Goal: Task Accomplishment & Management: Complete application form

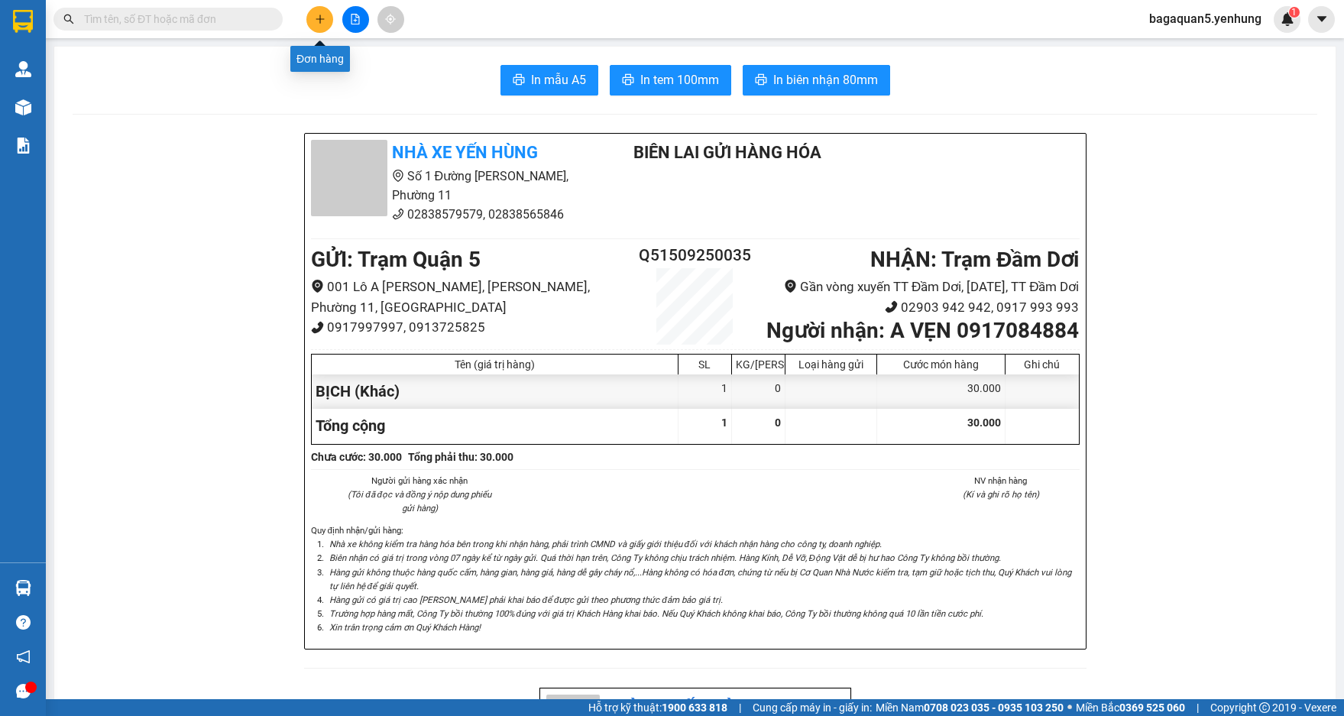
click at [316, 25] on button at bounding box center [319, 19] width 27 height 27
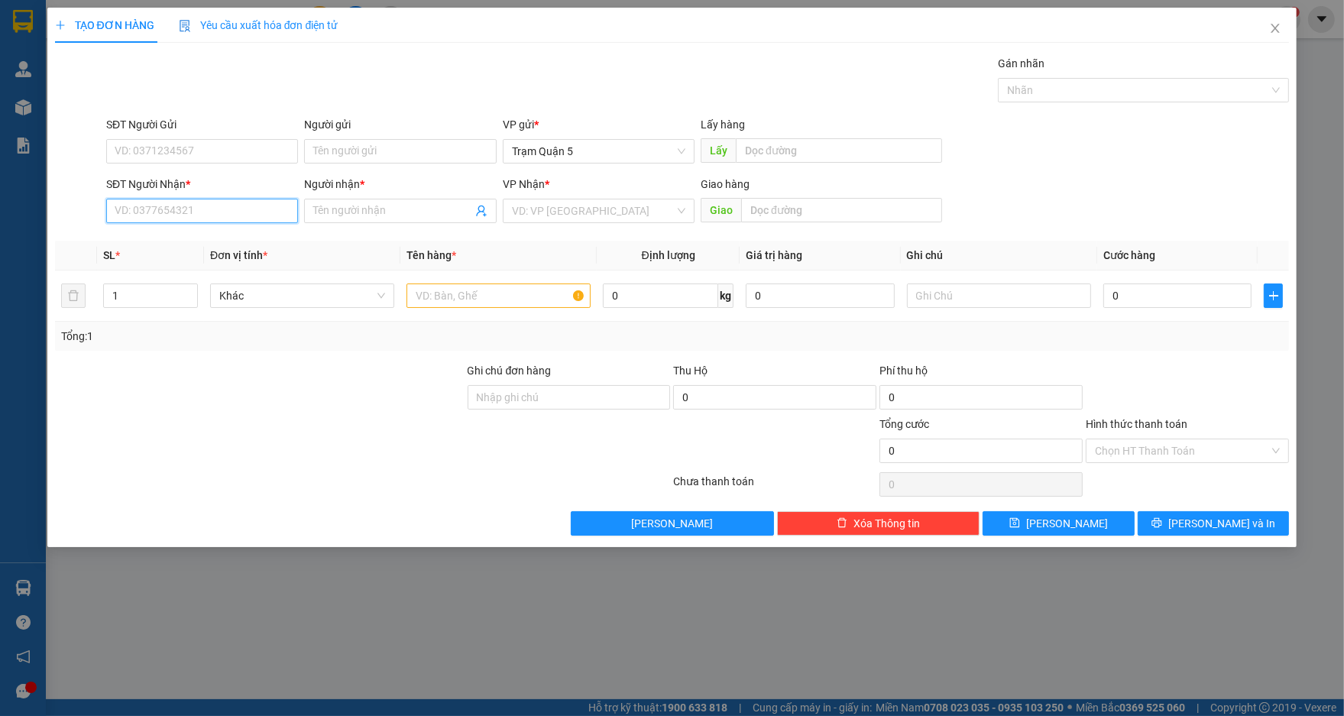
click at [271, 206] on input "SĐT Người Nhận *" at bounding box center [202, 211] width 192 height 24
type input "0559874985"
click at [241, 236] on div "0559874985 - HÀO" at bounding box center [201, 241] width 173 height 17
type input "HÀO"
type input "50.000"
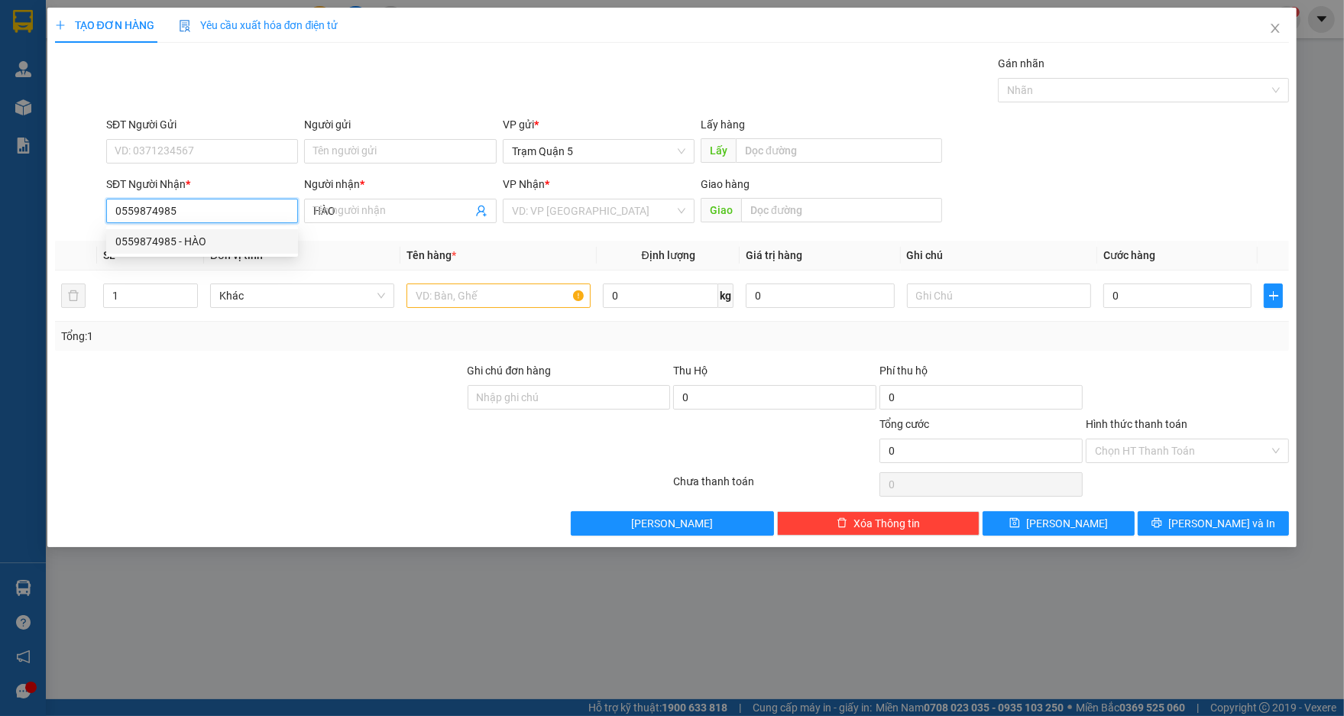
type input "50.000"
type input "0559874985"
click at [436, 310] on div "th" at bounding box center [499, 295] width 184 height 31
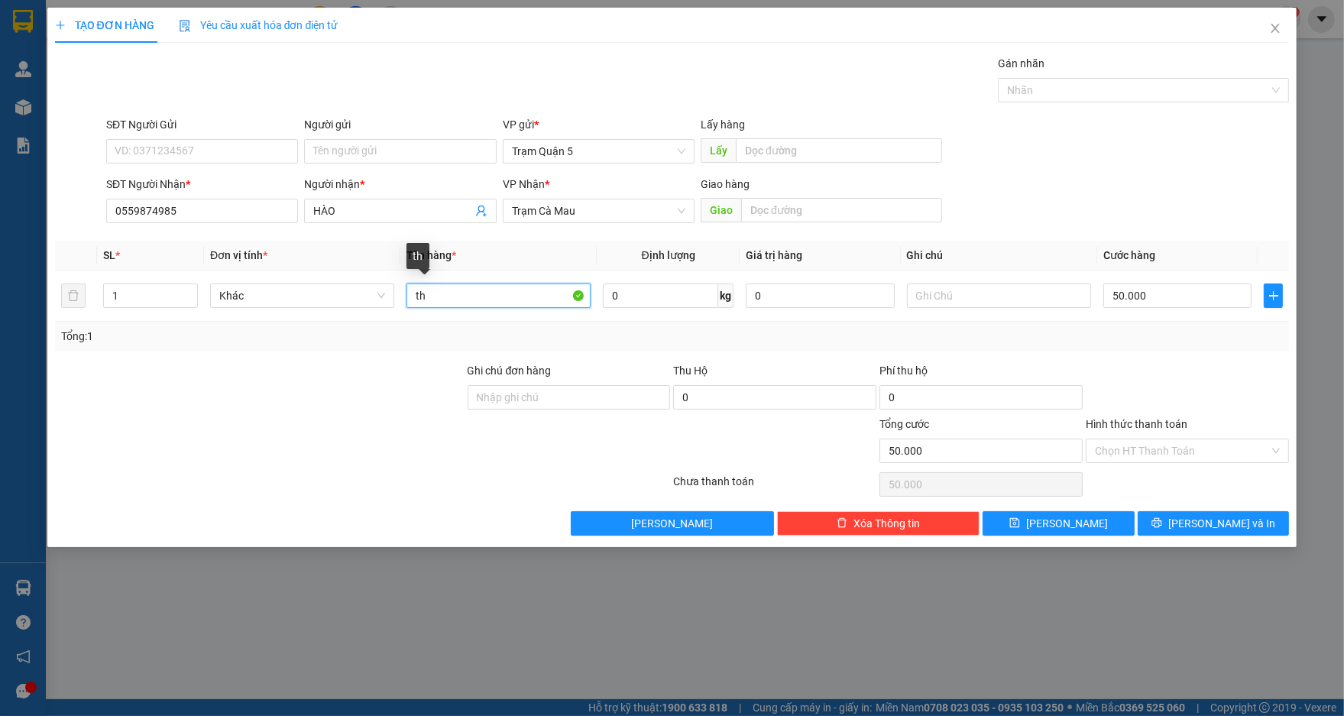
drag, startPoint x: 438, startPoint y: 304, endPoint x: 298, endPoint y: 251, distance: 149.4
click at [298, 256] on table "SL * Đơn vị tính * Tên hàng * Định lượng Giá trị hàng Ghi chú Cước hàng 1 Khác …" at bounding box center [672, 281] width 1235 height 81
drag, startPoint x: 465, startPoint y: 302, endPoint x: 293, endPoint y: 281, distance: 173.2
click at [298, 290] on tr "1 Khác NIHCJ 0 kg 0 50.000" at bounding box center [672, 295] width 1235 height 51
type input "BỊCH"
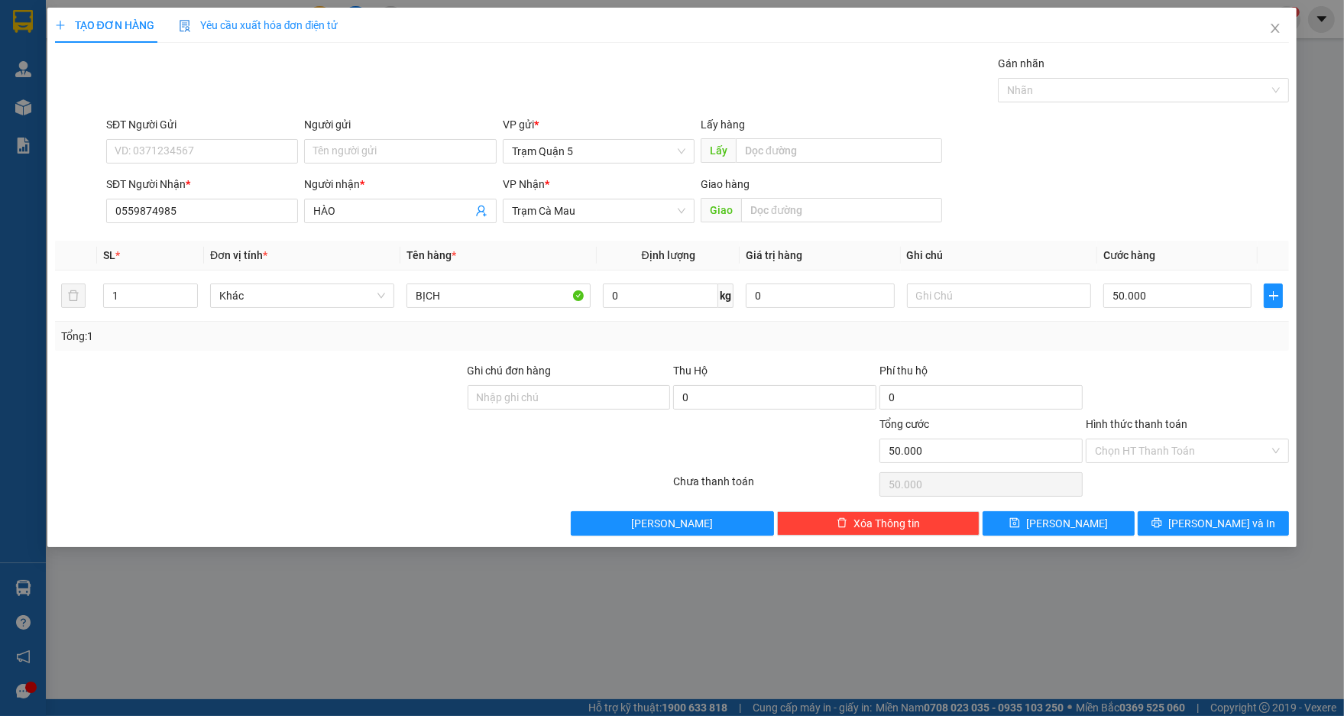
click at [1267, 507] on div "Transit Pickup Surcharge Ids Transit Deliver Surcharge Ids Transit Deliver Surc…" at bounding box center [672, 295] width 1235 height 481
click at [1266, 512] on button "[PERSON_NAME] và In" at bounding box center [1213, 523] width 151 height 24
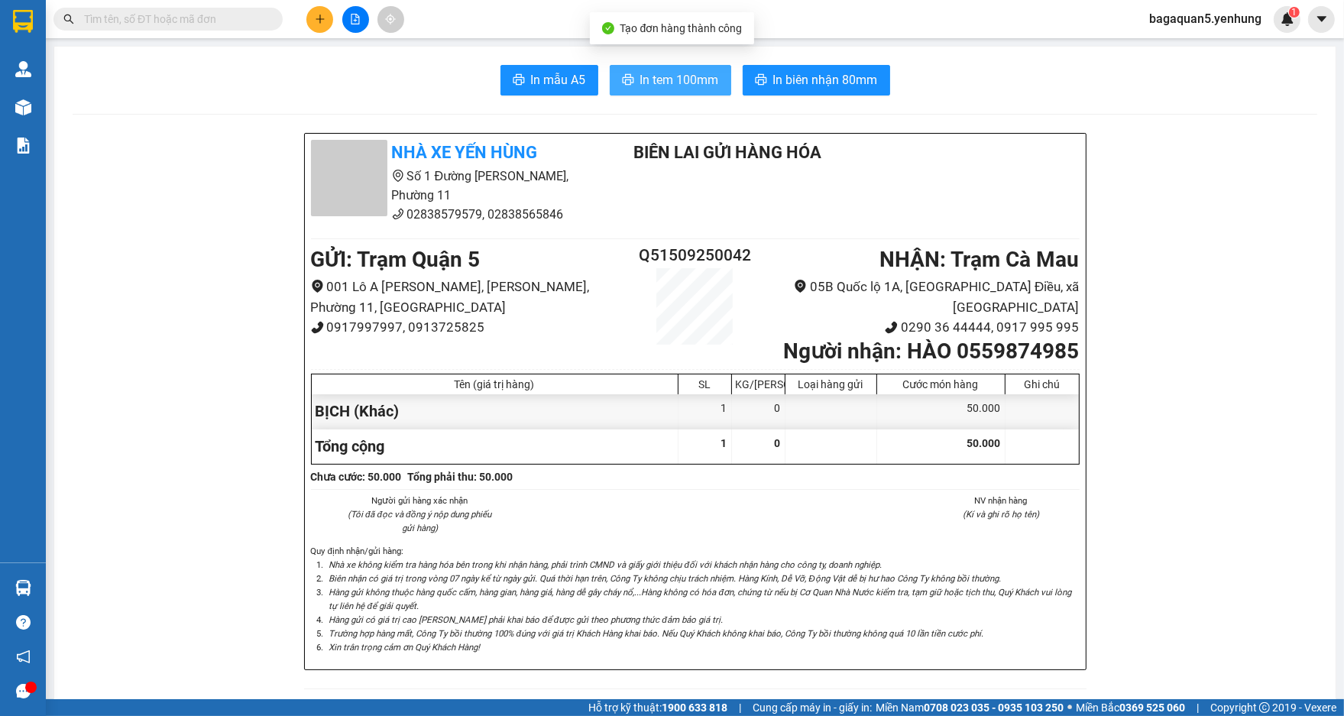
click at [692, 85] on span "In tem 100mm" at bounding box center [679, 79] width 79 height 19
click at [330, 26] on button at bounding box center [319, 19] width 27 height 27
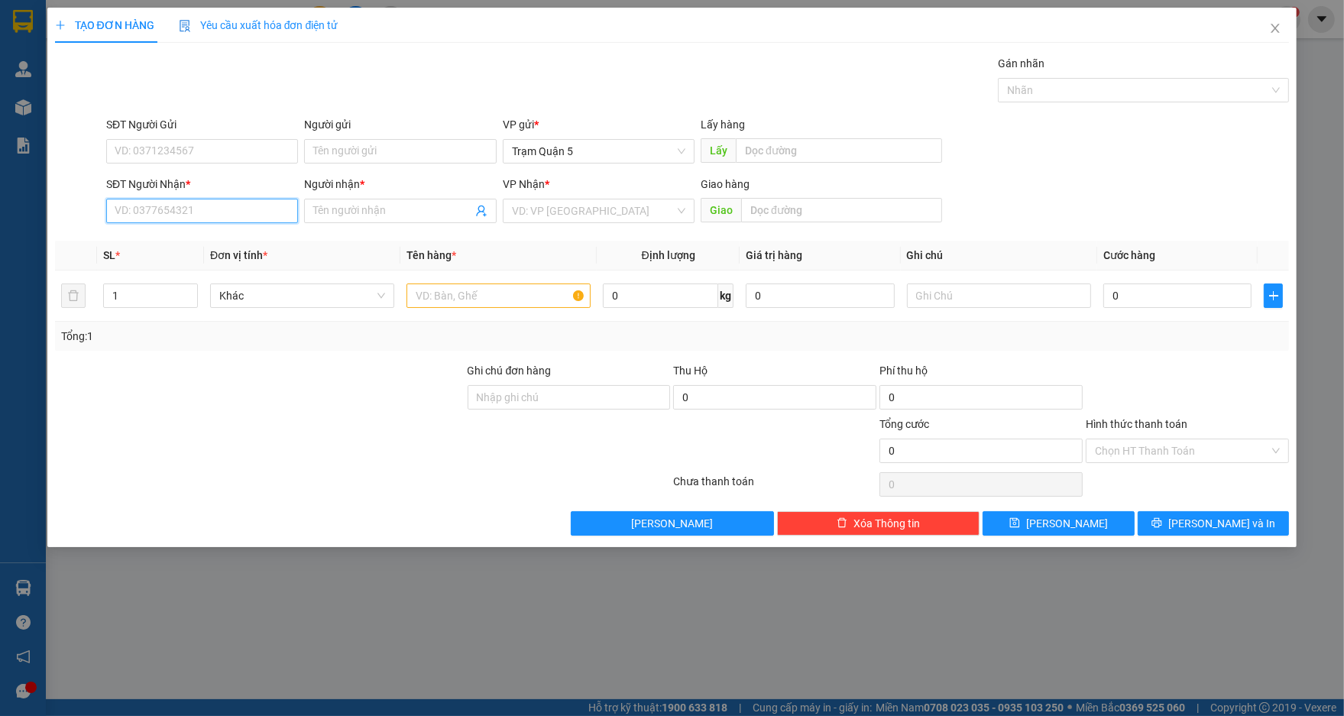
click at [278, 222] on input "SĐT Người Nhận *" at bounding box center [202, 211] width 192 height 24
type input "0981497978"
click at [235, 235] on div "0981497978 - KIÊN" at bounding box center [201, 241] width 173 height 17
type input "KIÊN"
type input "4.750.000"
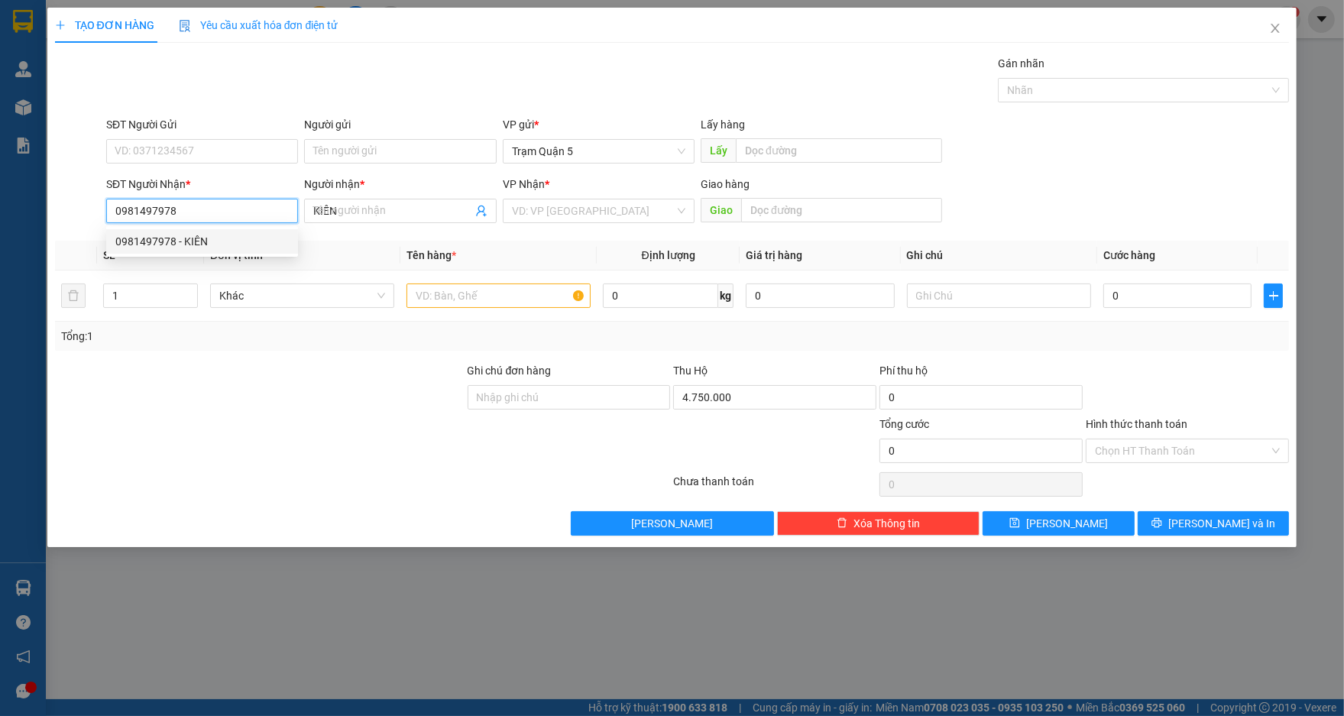
type input "1.000"
type input "0981497978"
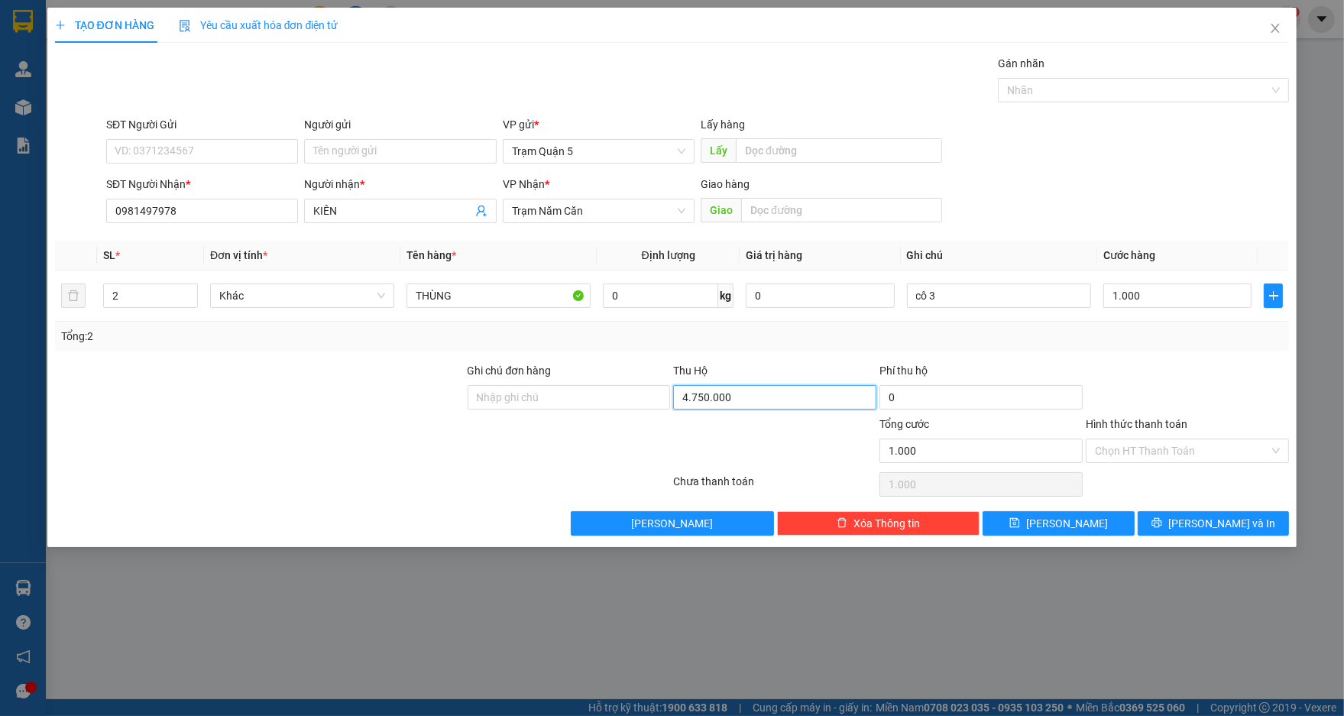
click at [767, 391] on input "4.750.000" at bounding box center [774, 397] width 203 height 24
click at [777, 449] on div at bounding box center [775, 442] width 206 height 53
click at [753, 392] on input "130.000" at bounding box center [774, 397] width 203 height 24
type input "13.000.000"
click at [785, 337] on div "Tổng: 2" at bounding box center [672, 336] width 1223 height 17
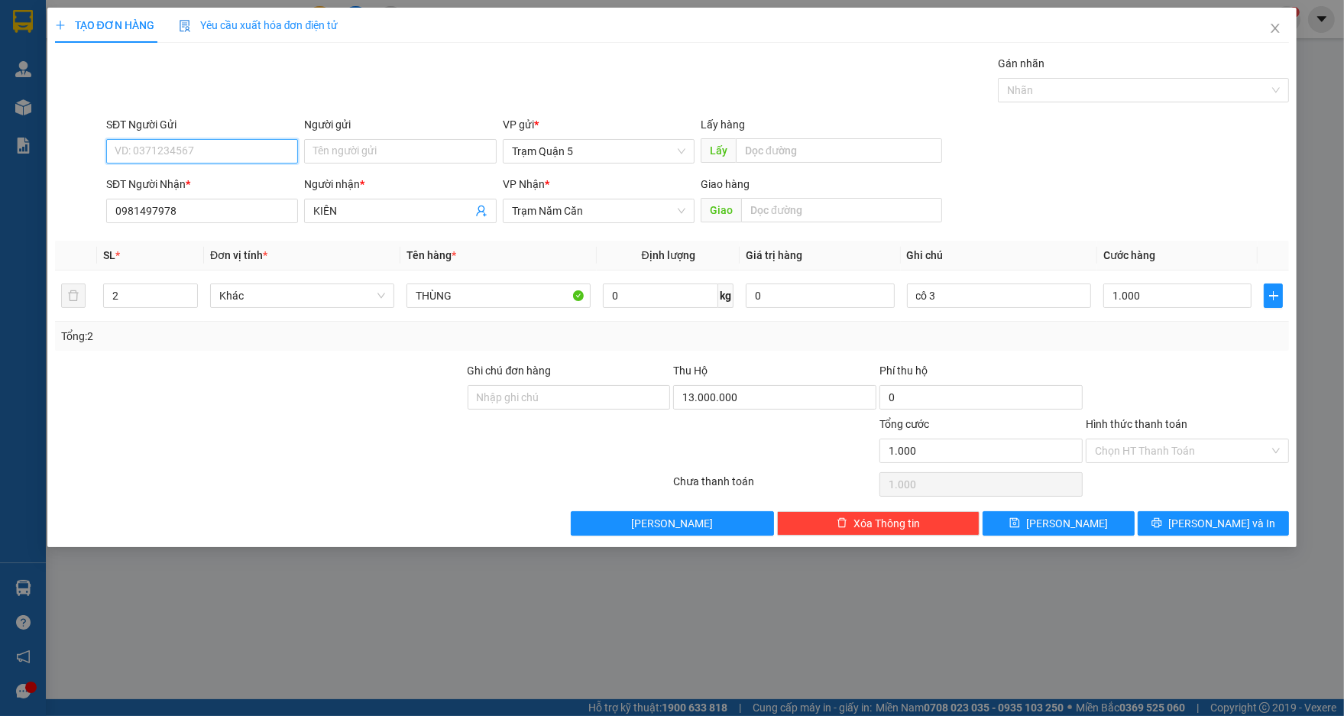
click at [267, 141] on input "SĐT Người Gửi" at bounding box center [202, 151] width 192 height 24
type input "0393097772"
click at [412, 140] on input "Người gửi" at bounding box center [400, 151] width 192 height 24
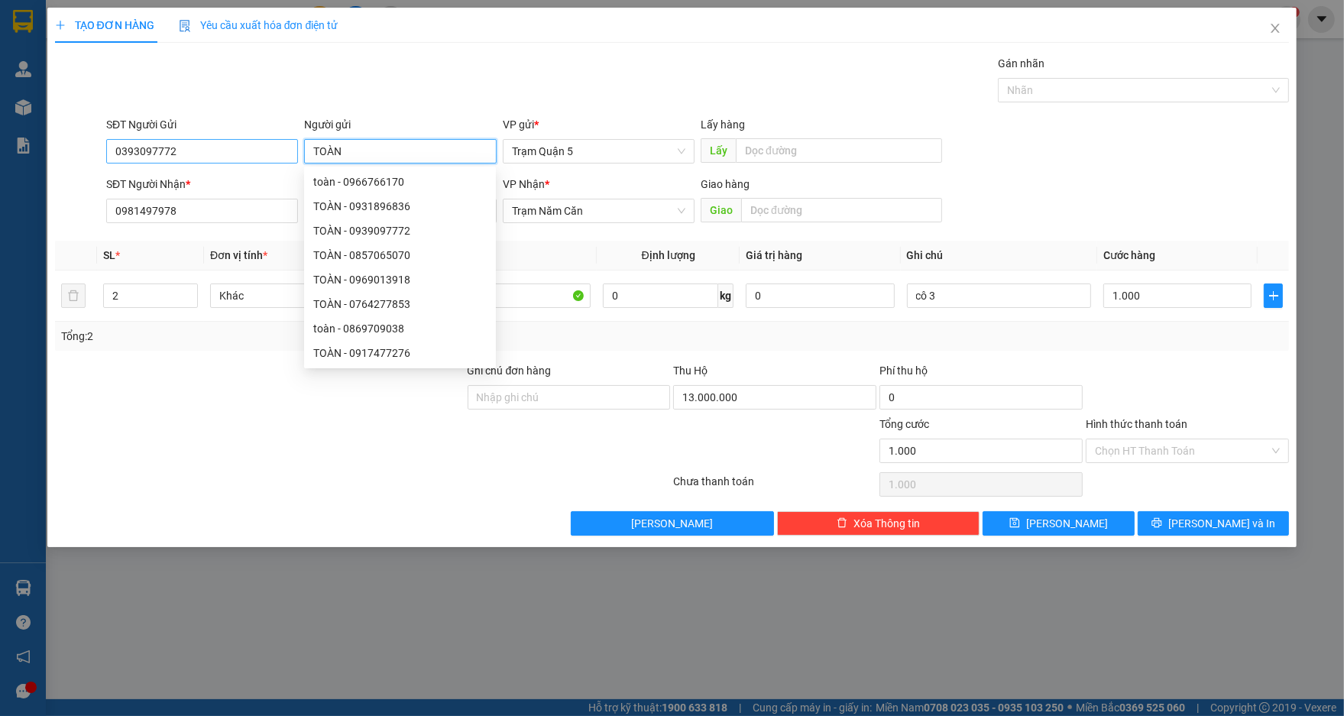
type input "TOÀN"
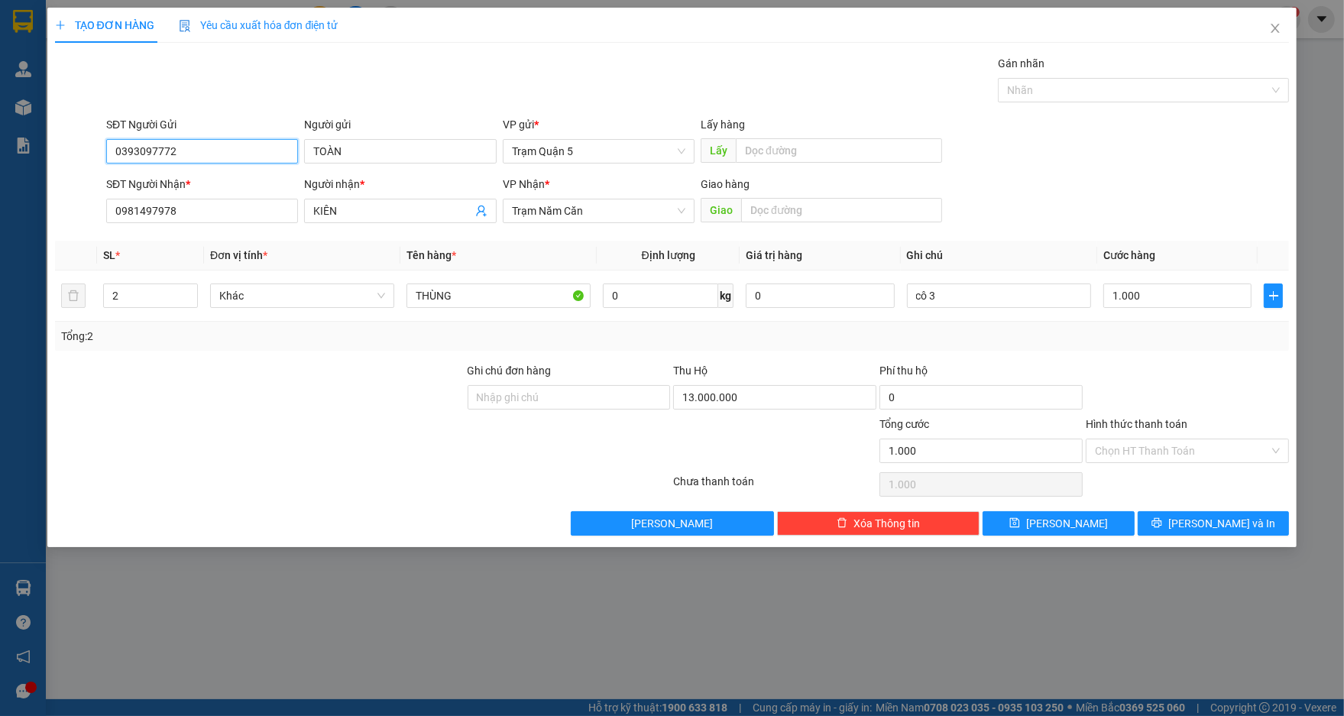
click at [122, 148] on input "0393097772" at bounding box center [202, 151] width 192 height 24
type input "0939097772"
click at [186, 177] on div "0939097772 - TOÀN" at bounding box center [201, 181] width 173 height 17
type input "26.000.000"
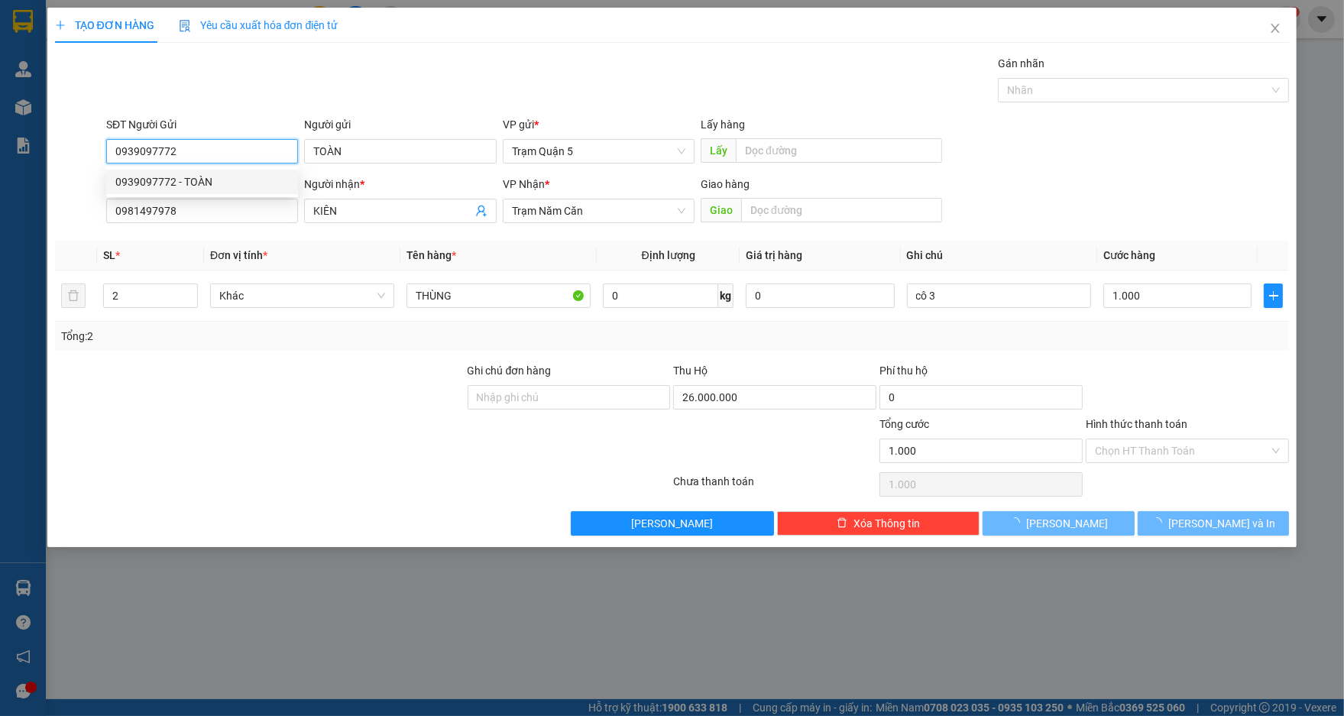
type input "100.000"
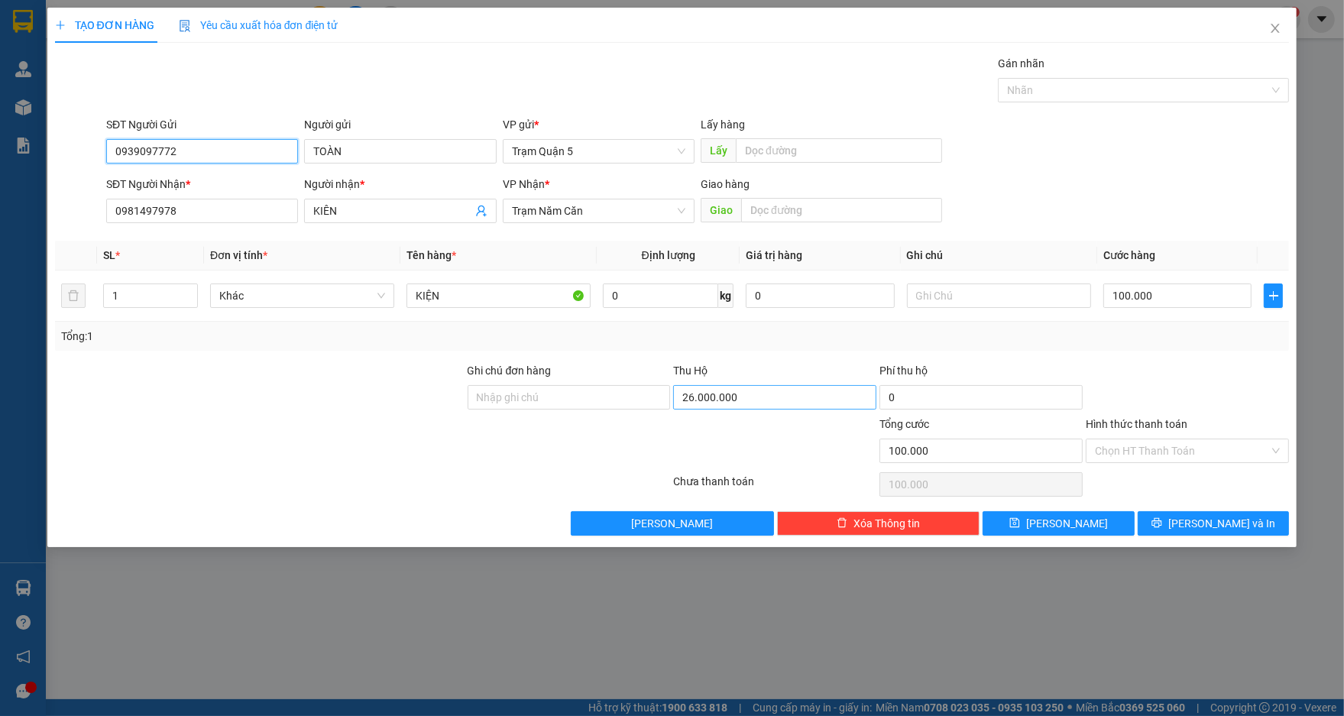
type input "0939097772"
click at [785, 392] on input "26.000.000" at bounding box center [774, 397] width 203 height 24
type input "13.000.000"
click at [946, 346] on div "Tổng: 1" at bounding box center [672, 336] width 1235 height 29
click at [1200, 517] on span "[PERSON_NAME] và In" at bounding box center [1221, 523] width 107 height 17
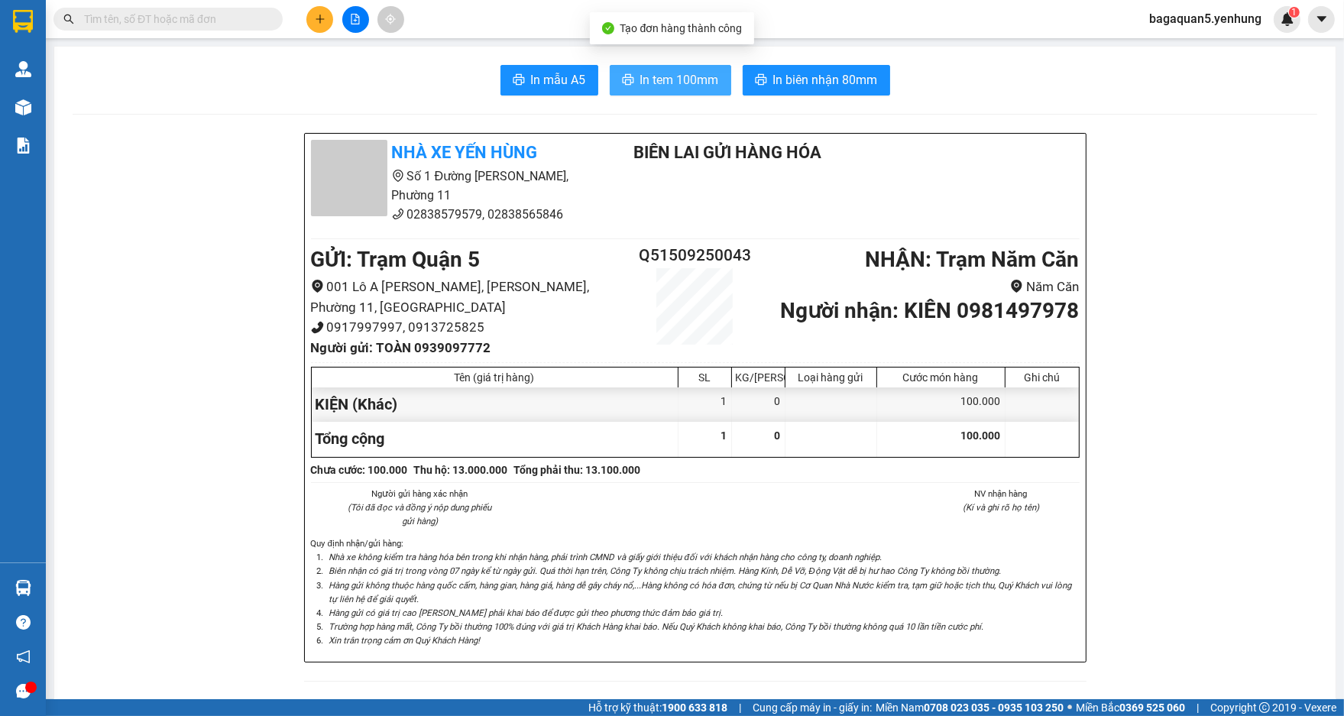
click at [674, 82] on span "In tem 100mm" at bounding box center [679, 79] width 79 height 19
click at [311, 18] on button at bounding box center [319, 19] width 27 height 27
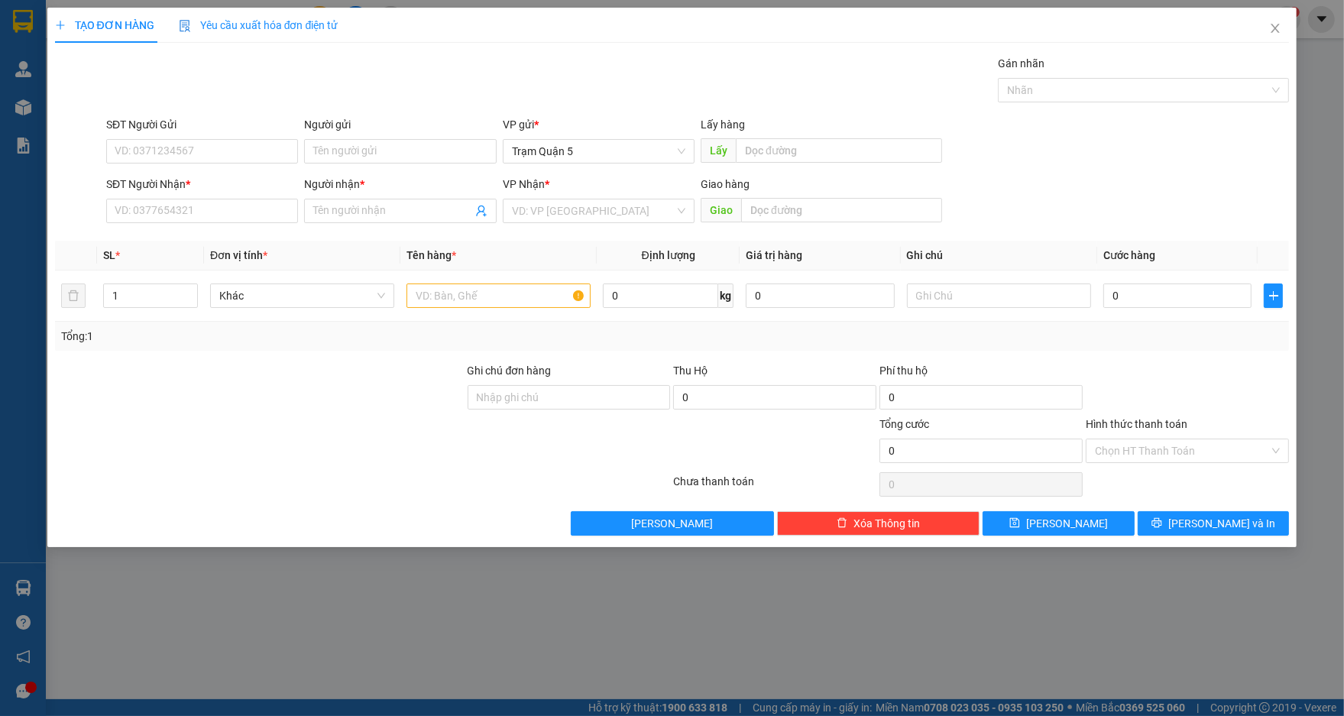
click at [236, 193] on div "SĐT Người Nhận *" at bounding box center [202, 187] width 192 height 23
click at [241, 197] on div "SĐT Người Nhận *" at bounding box center [202, 187] width 192 height 23
click at [253, 209] on input "SĐT Người Nhận *" at bounding box center [202, 211] width 192 height 24
click at [138, 206] on input "0916666609" at bounding box center [202, 211] width 192 height 24
click at [143, 208] on input "0916666609" at bounding box center [202, 211] width 192 height 24
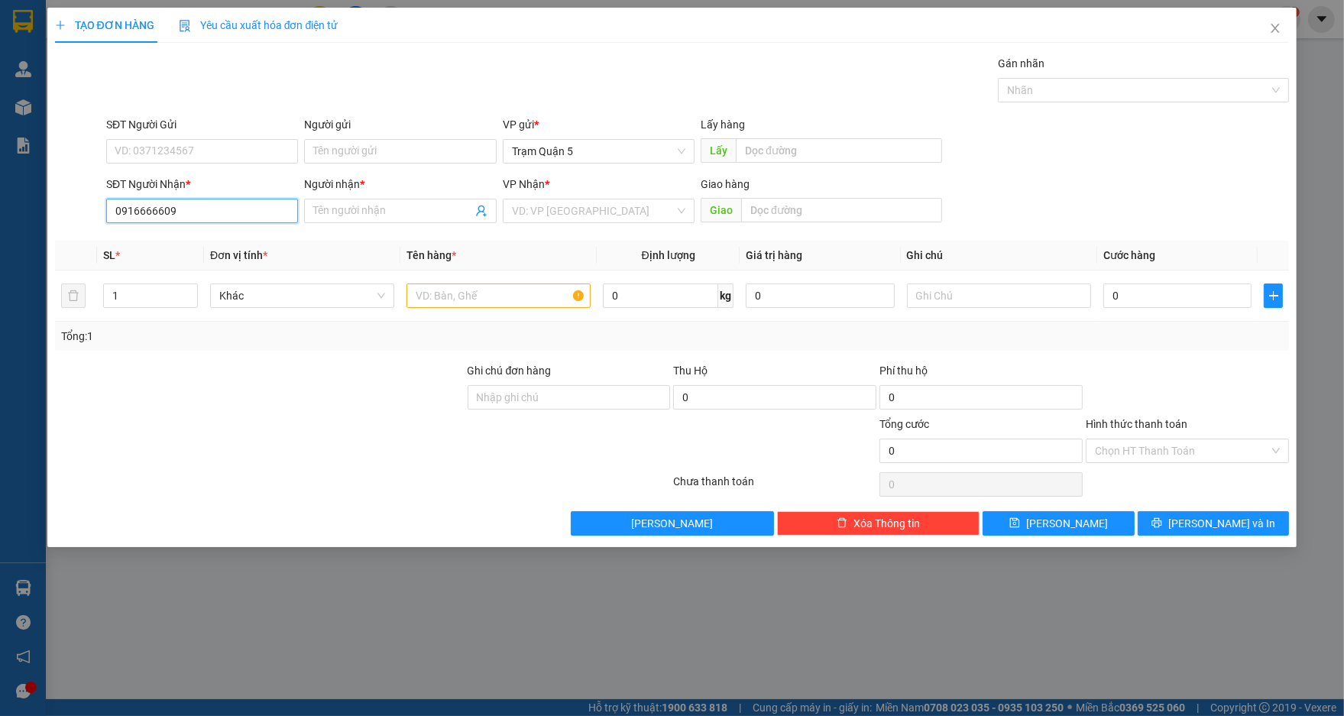
click at [145, 212] on input "0916666609" at bounding box center [202, 211] width 192 height 24
drag, startPoint x: 151, startPoint y: 211, endPoint x: 144, endPoint y: 206, distance: 8.7
click at [144, 206] on input "0916666609" at bounding box center [202, 211] width 192 height 24
type input "0916606609"
click at [202, 238] on div "0916606609 - giang" at bounding box center [201, 241] width 173 height 17
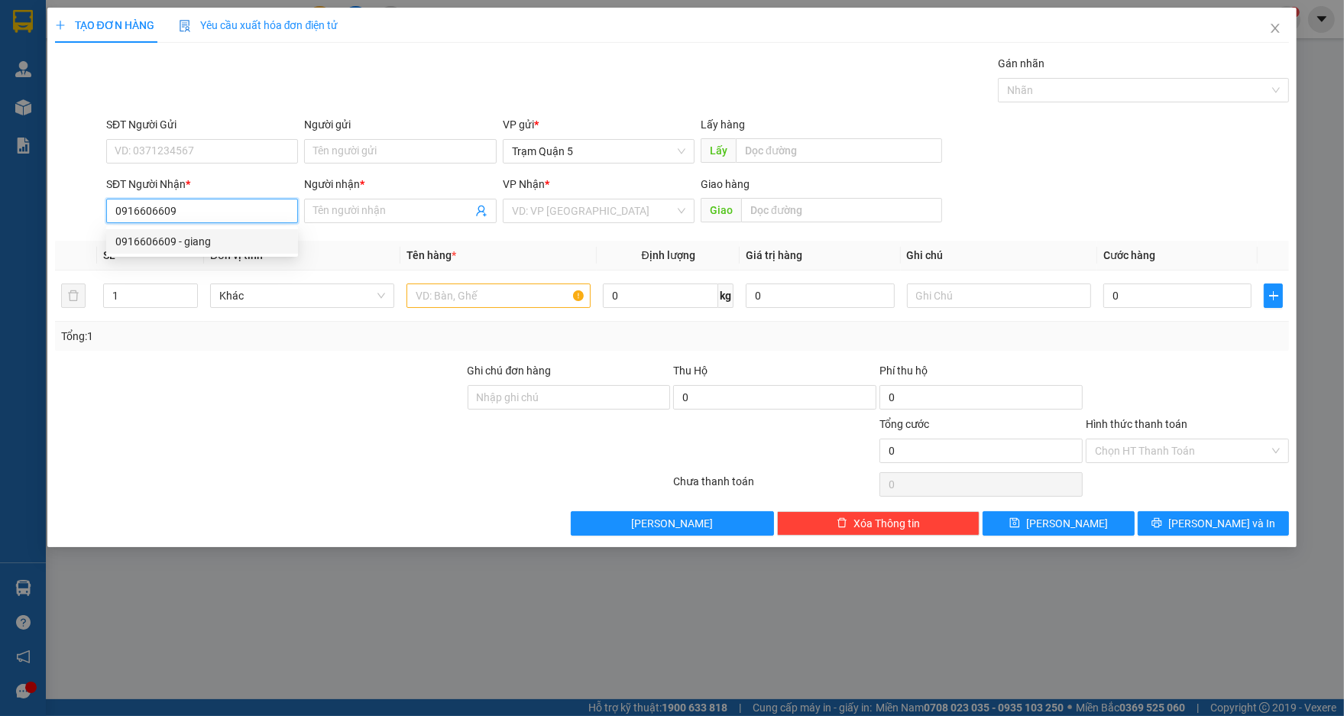
type input "giang"
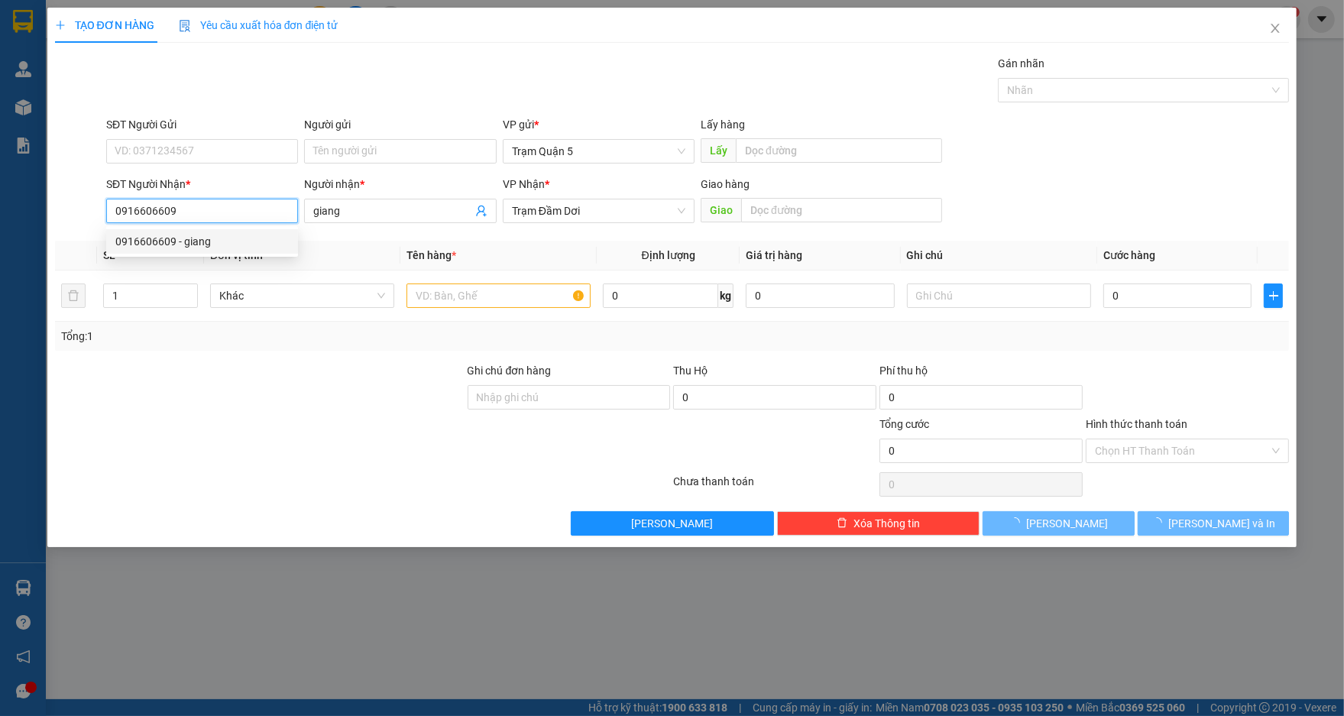
type input "50.000"
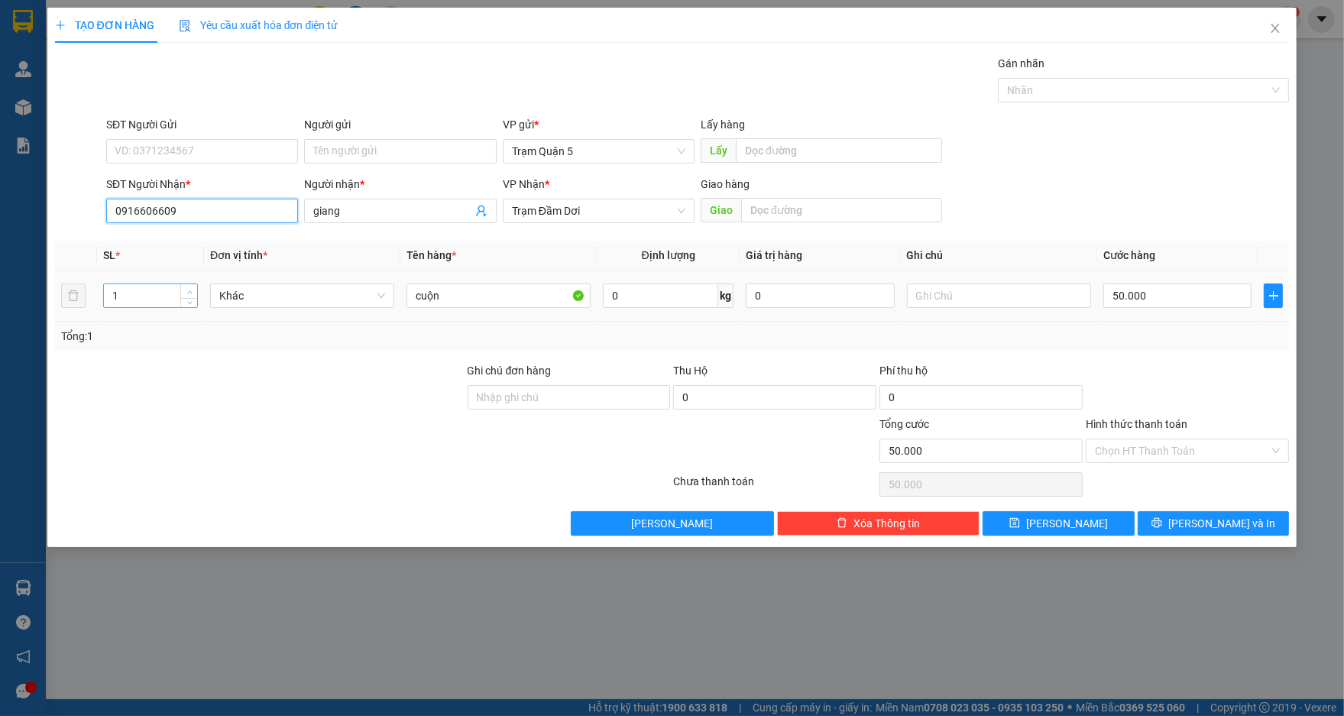
type input "0916606609"
click at [194, 287] on span "up" at bounding box center [189, 291] width 9 height 9
type input "5"
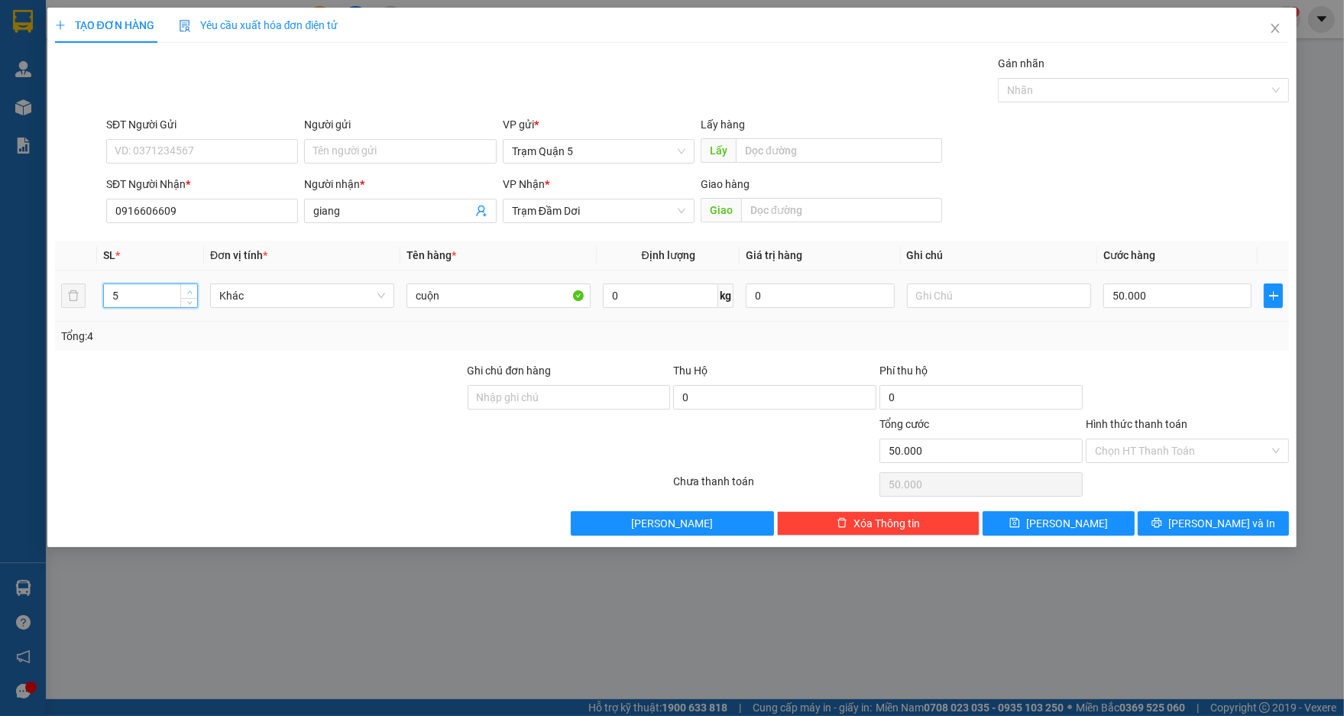
click at [194, 287] on span "up" at bounding box center [189, 291] width 9 height 9
click at [446, 296] on input "cuộn" at bounding box center [499, 295] width 184 height 24
click at [1136, 307] on div "50.000" at bounding box center [1177, 295] width 148 height 31
click at [1138, 297] on input "50.000" at bounding box center [1177, 295] width 148 height 24
type input "2"
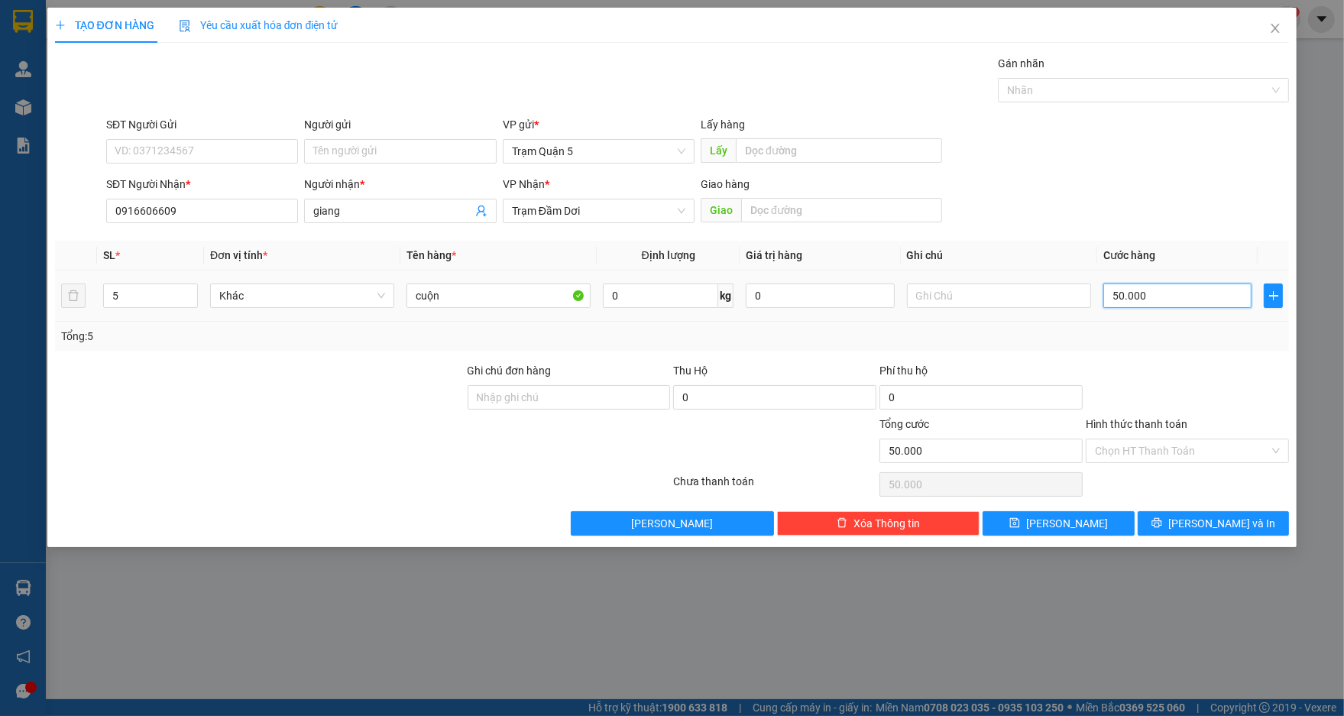
type input "2"
type input "25"
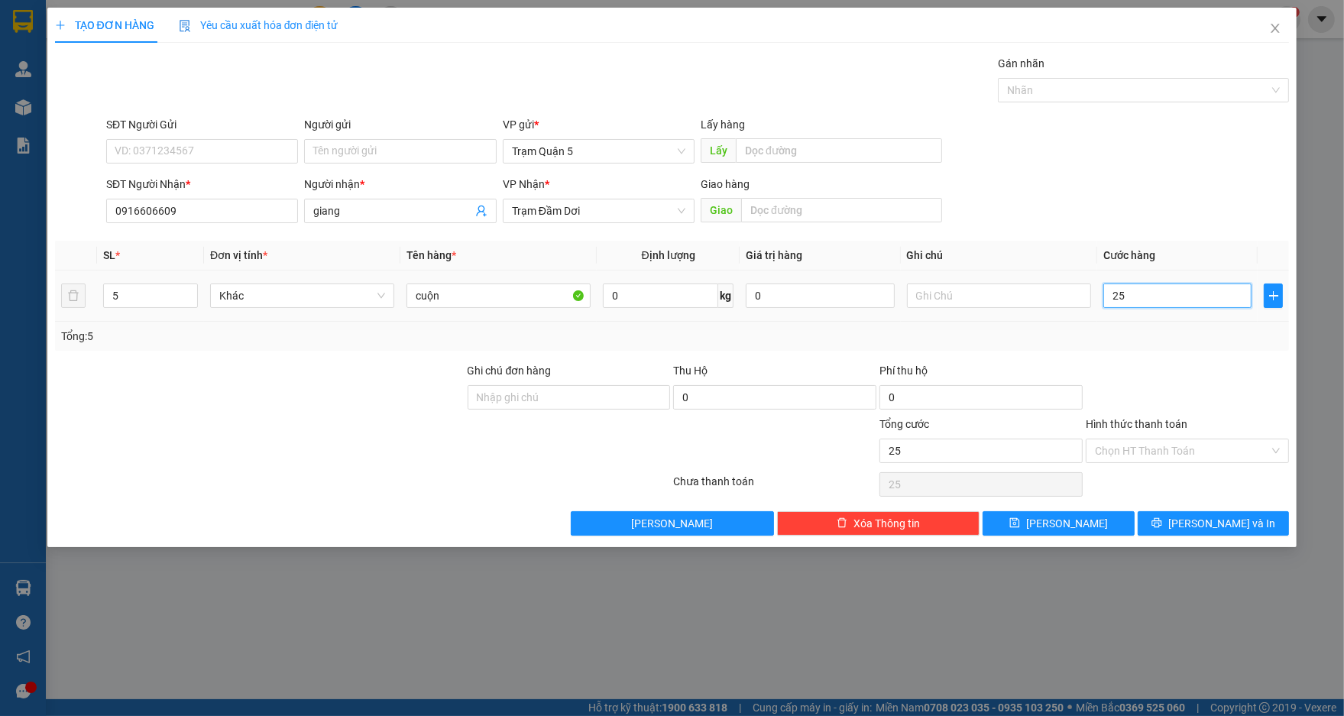
type input "250"
type input "250.000"
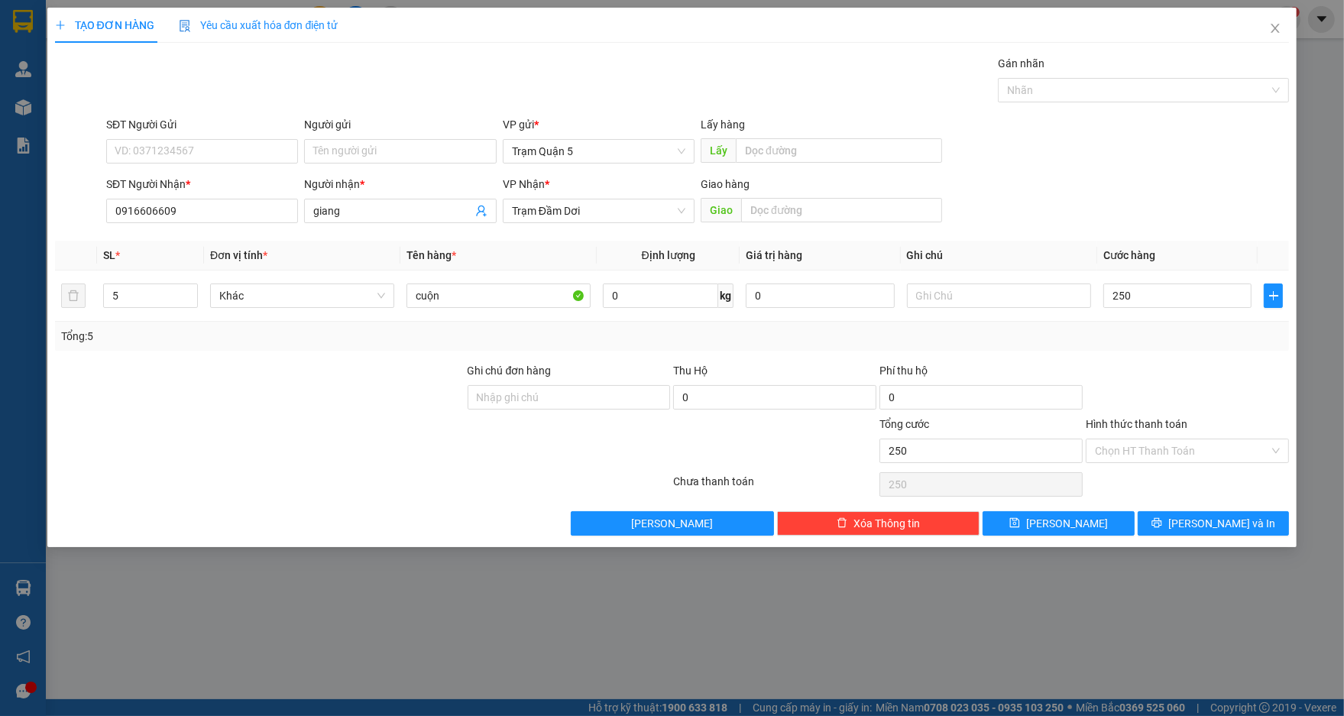
type input "250.000"
click at [1226, 397] on div at bounding box center [1187, 388] width 206 height 53
click at [1237, 506] on div "Transit Pickup Surcharge Ids Transit Deliver Surcharge Ids Transit Deliver Surc…" at bounding box center [672, 295] width 1235 height 481
click at [1243, 517] on button "[PERSON_NAME] và In" at bounding box center [1213, 523] width 151 height 24
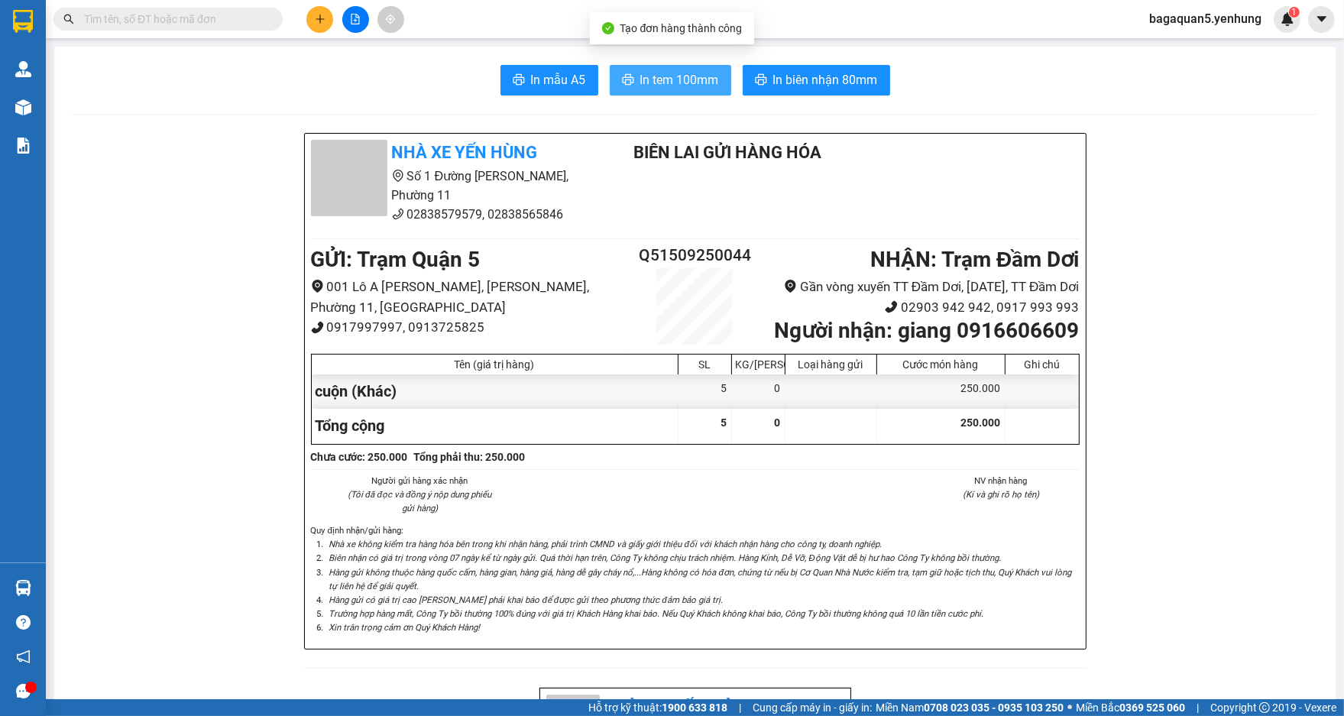
click at [659, 75] on span "In tem 100mm" at bounding box center [679, 79] width 79 height 19
click at [640, 76] on span "In tem 100mm" at bounding box center [679, 79] width 79 height 19
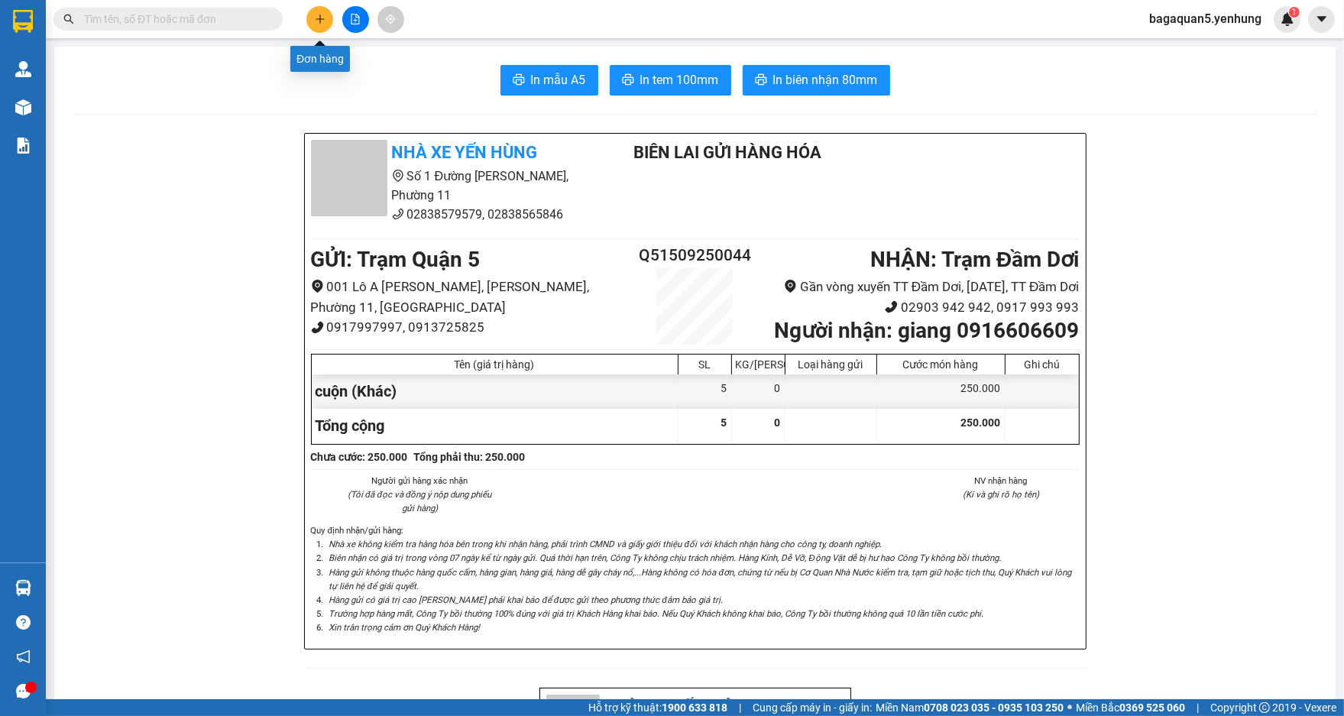
click at [302, 19] on div at bounding box center [355, 19] width 115 height 27
click at [326, 16] on button at bounding box center [319, 19] width 27 height 27
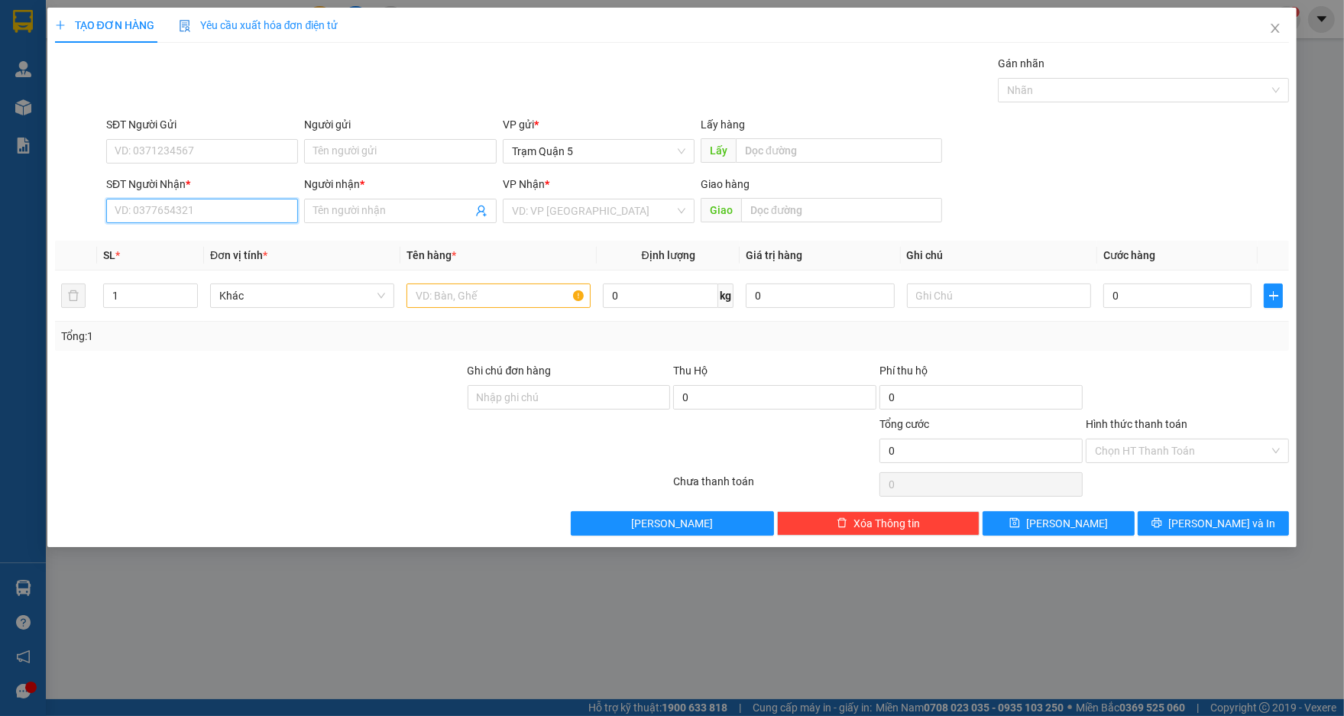
click at [245, 199] on input "SĐT Người Nhận *" at bounding box center [202, 211] width 192 height 24
type input "0942857813"
click at [240, 235] on div "0942857813 - LOAN" at bounding box center [201, 241] width 173 height 17
type input "LOAN"
type input "1.000"
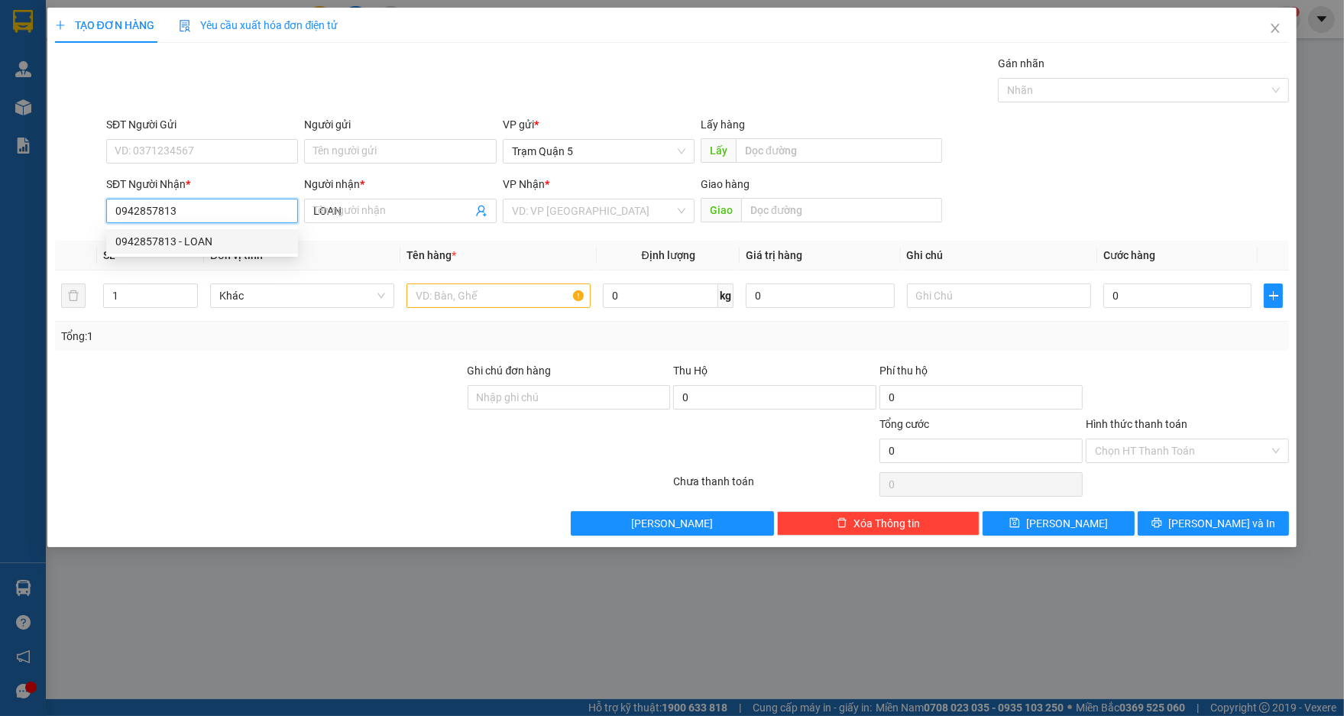
type input "1.000"
type input "0942857813"
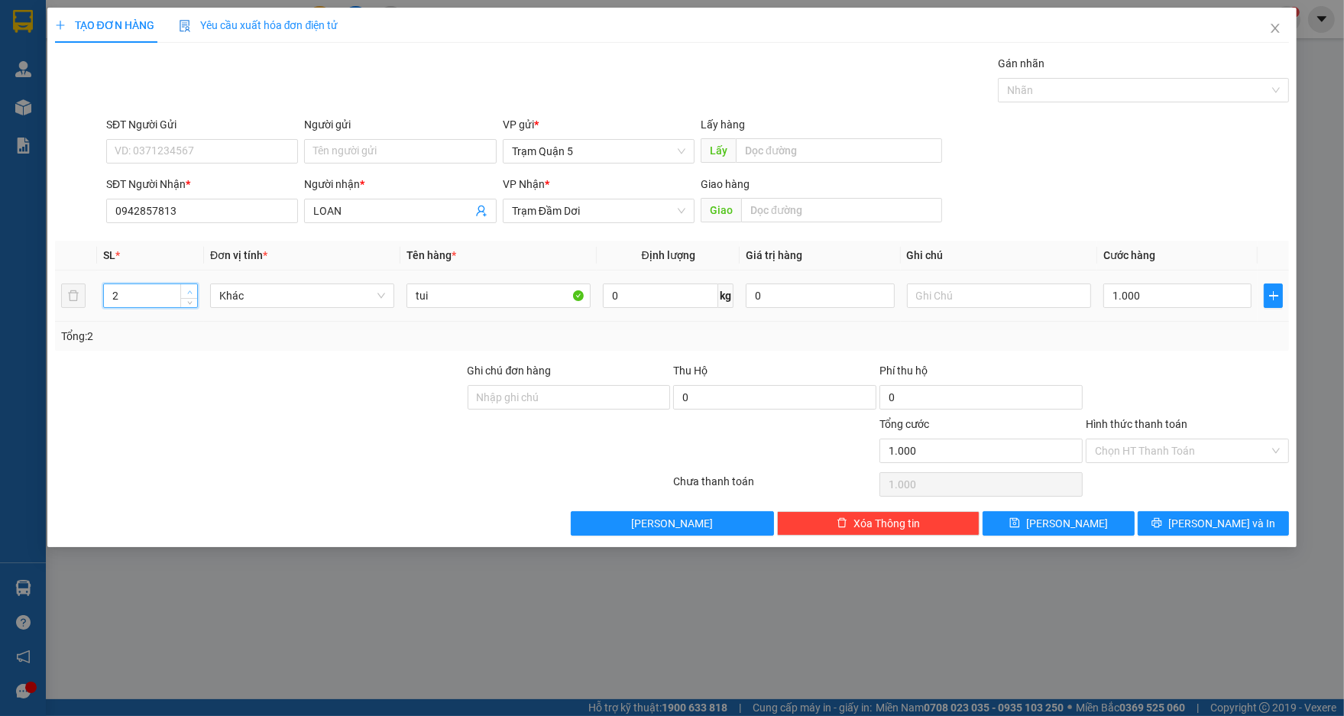
click at [188, 291] on icon "up" at bounding box center [189, 292] width 5 height 5
type input "4"
click at [188, 291] on icon "up" at bounding box center [189, 292] width 5 height 5
drag, startPoint x: 530, startPoint y: 299, endPoint x: 389, endPoint y: 297, distance: 141.4
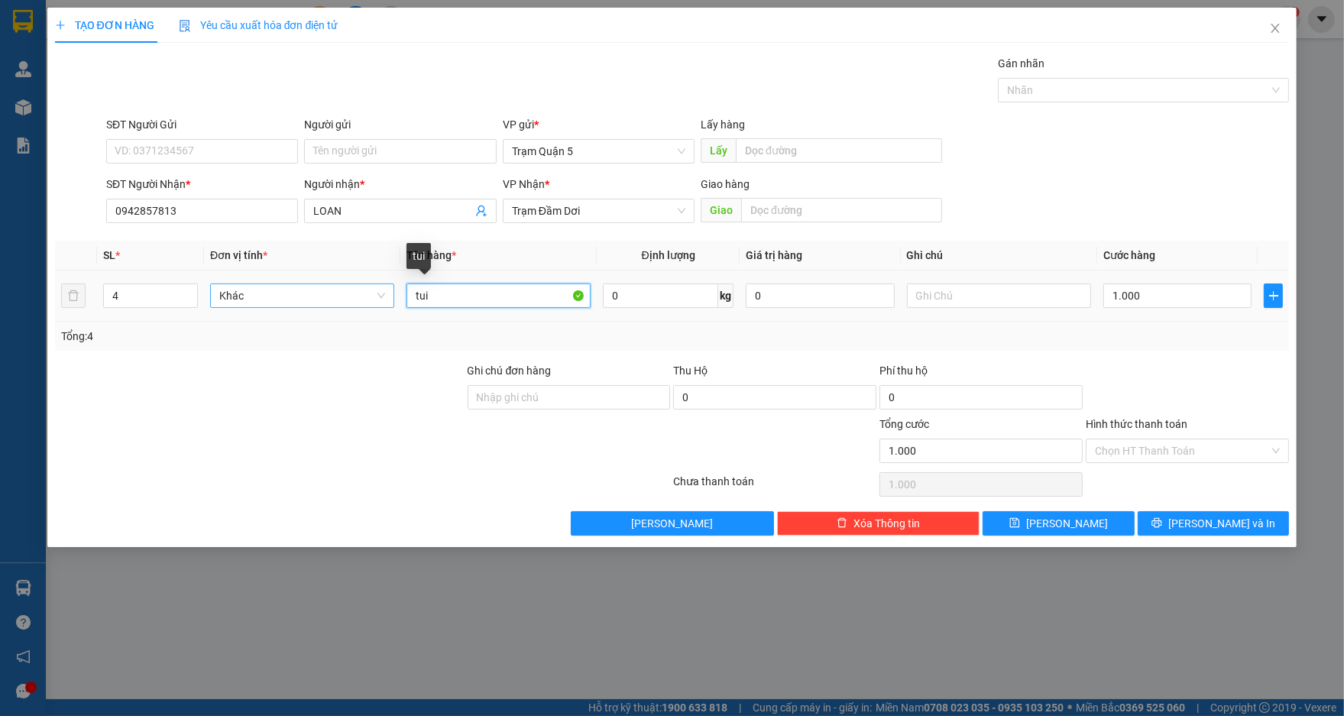
click at [389, 297] on tr "4 Khác tui 0 kg 0 1.000" at bounding box center [672, 295] width 1235 height 51
type input "MÓN"
click at [1152, 298] on input "1.000" at bounding box center [1177, 295] width 148 height 24
type input "2"
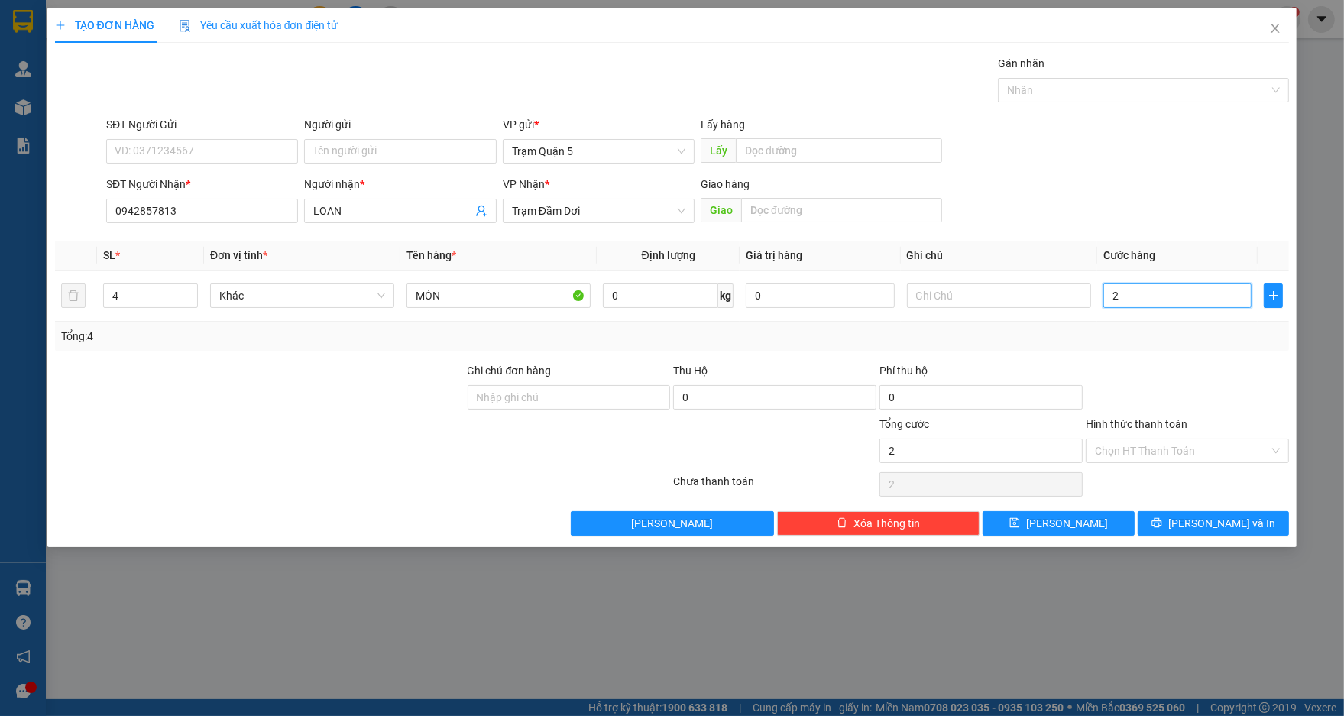
type input "20"
type input "200"
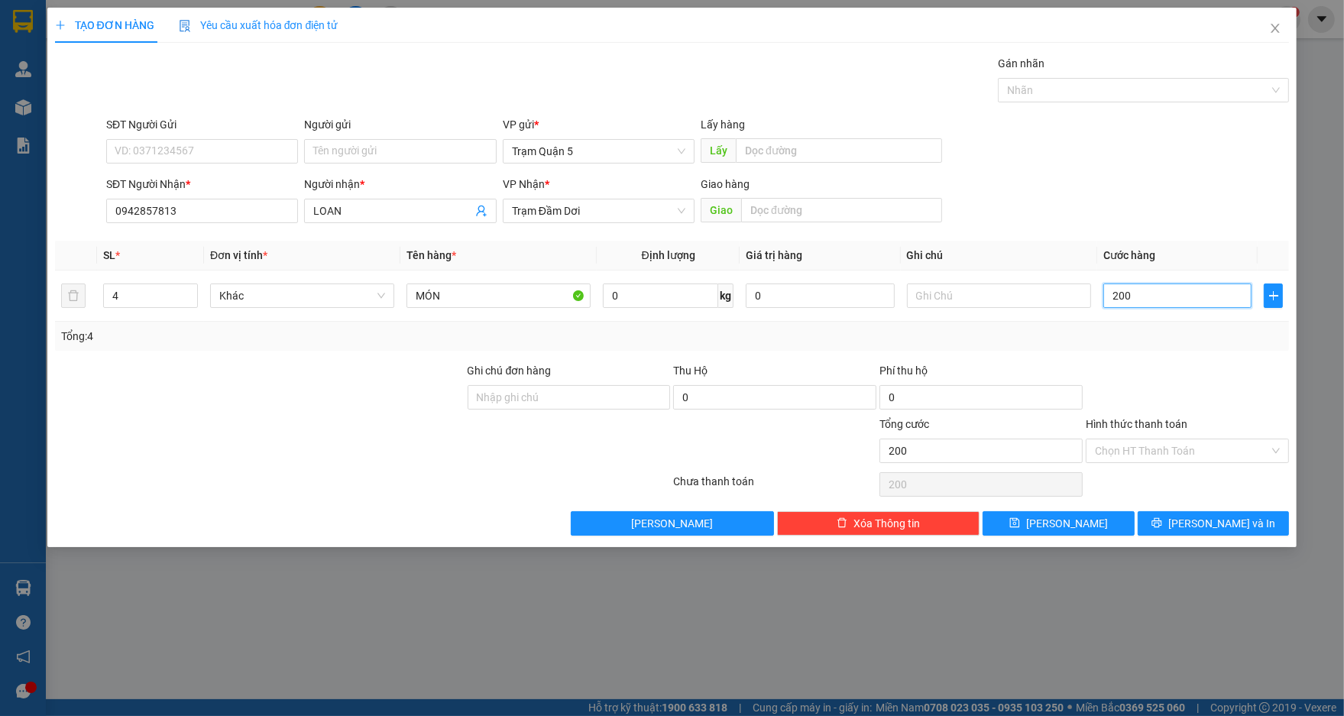
type input "200"
type input "200.000"
click at [1162, 169] on form "SĐT Người Gửi VD: 0371234567 Người gửi Tên người gửi VP gửi * Trạm Quận 5 Lấy h…" at bounding box center [672, 172] width 1235 height 113
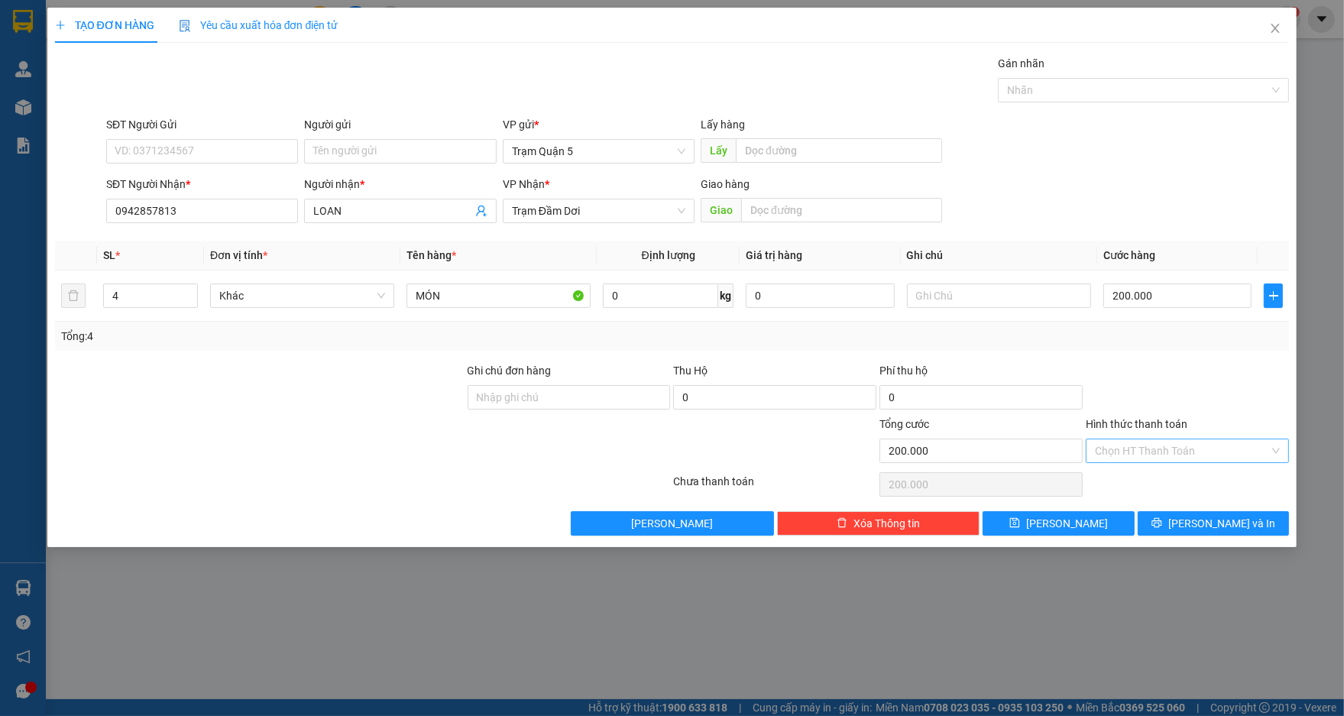
drag, startPoint x: 1165, startPoint y: 440, endPoint x: 1176, endPoint y: 462, distance: 23.9
click at [1167, 442] on input "Hình thức thanh toán" at bounding box center [1182, 450] width 174 height 23
click at [1190, 487] on div "Tại văn phòng" at bounding box center [1188, 480] width 185 height 17
type input "0"
click at [1198, 513] on button "[PERSON_NAME] và In" at bounding box center [1213, 523] width 151 height 24
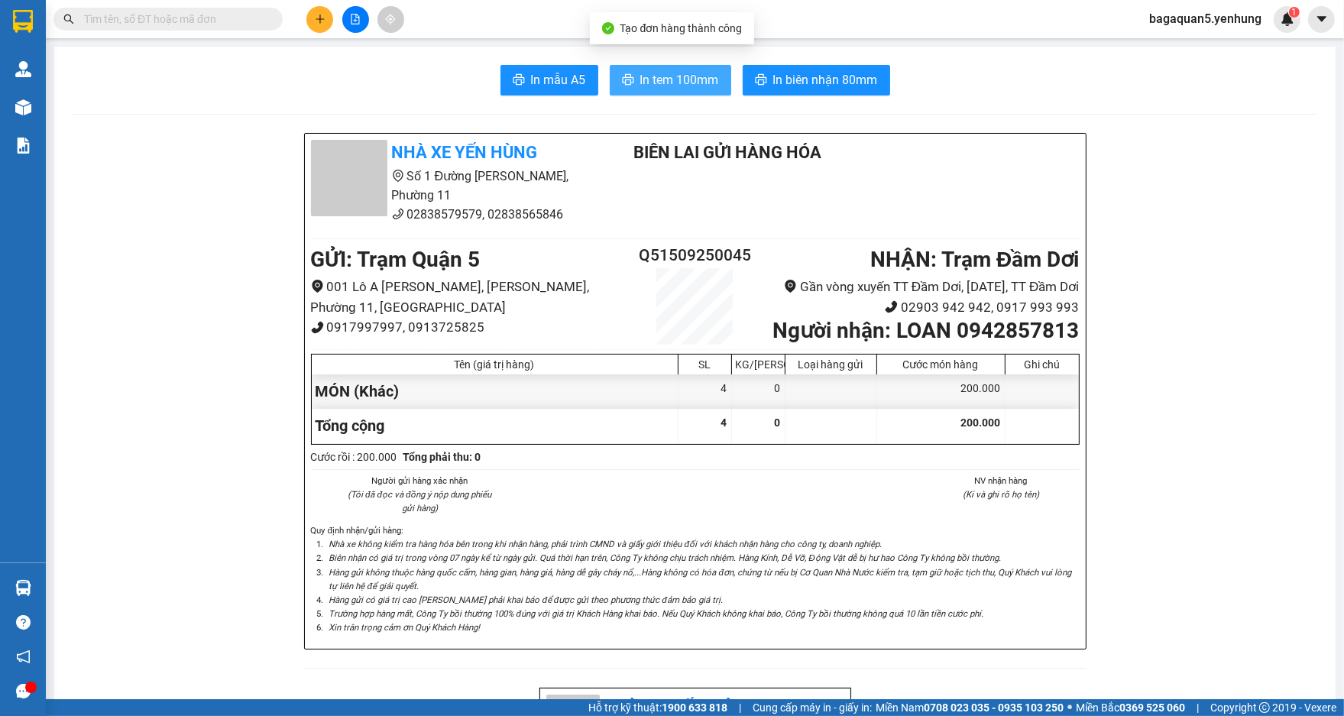
click at [712, 68] on button "In tem 100mm" at bounding box center [670, 80] width 121 height 31
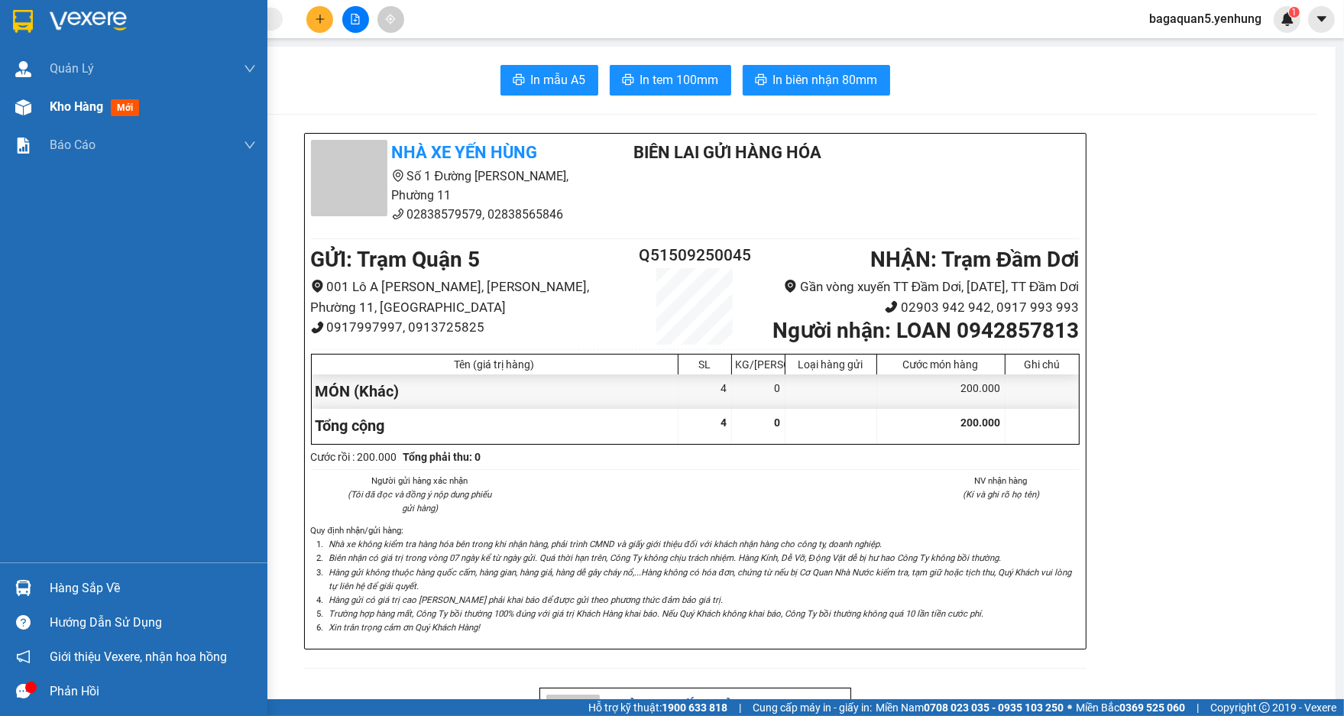
click at [83, 99] on span "Kho hàng" at bounding box center [76, 106] width 53 height 15
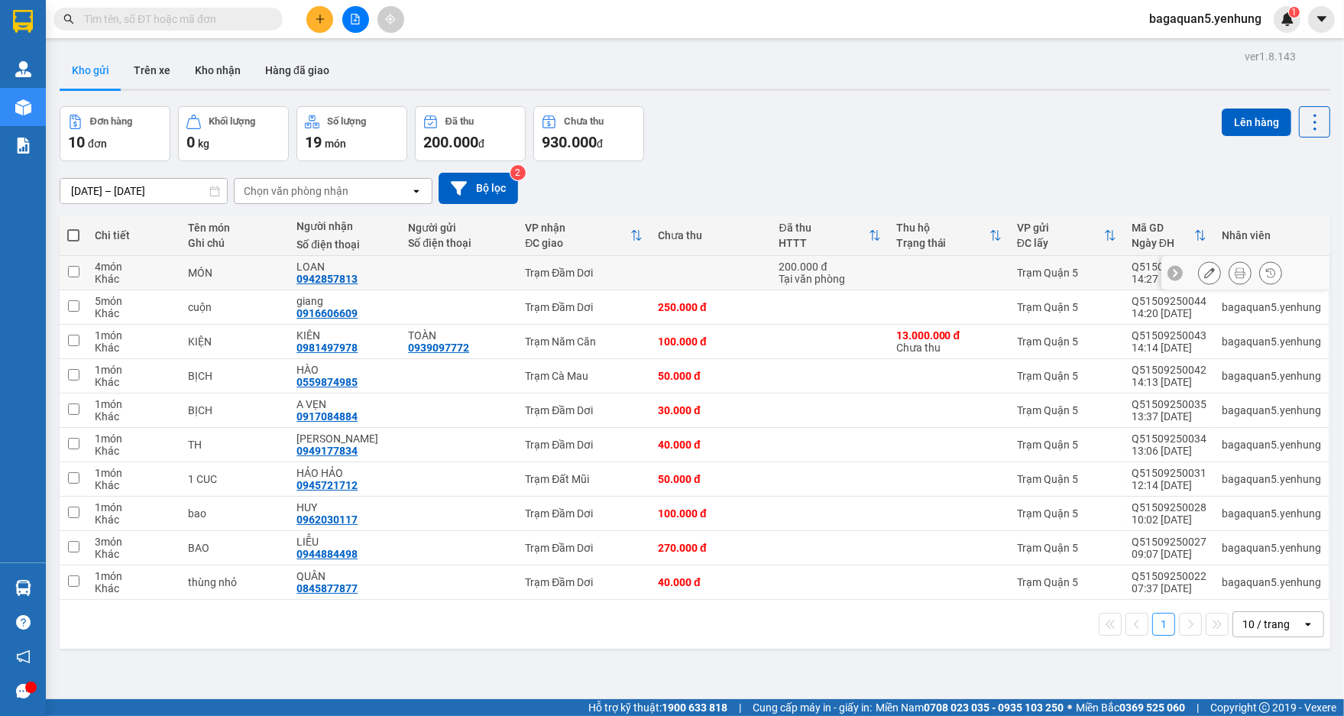
click at [1204, 269] on icon at bounding box center [1209, 272] width 11 height 11
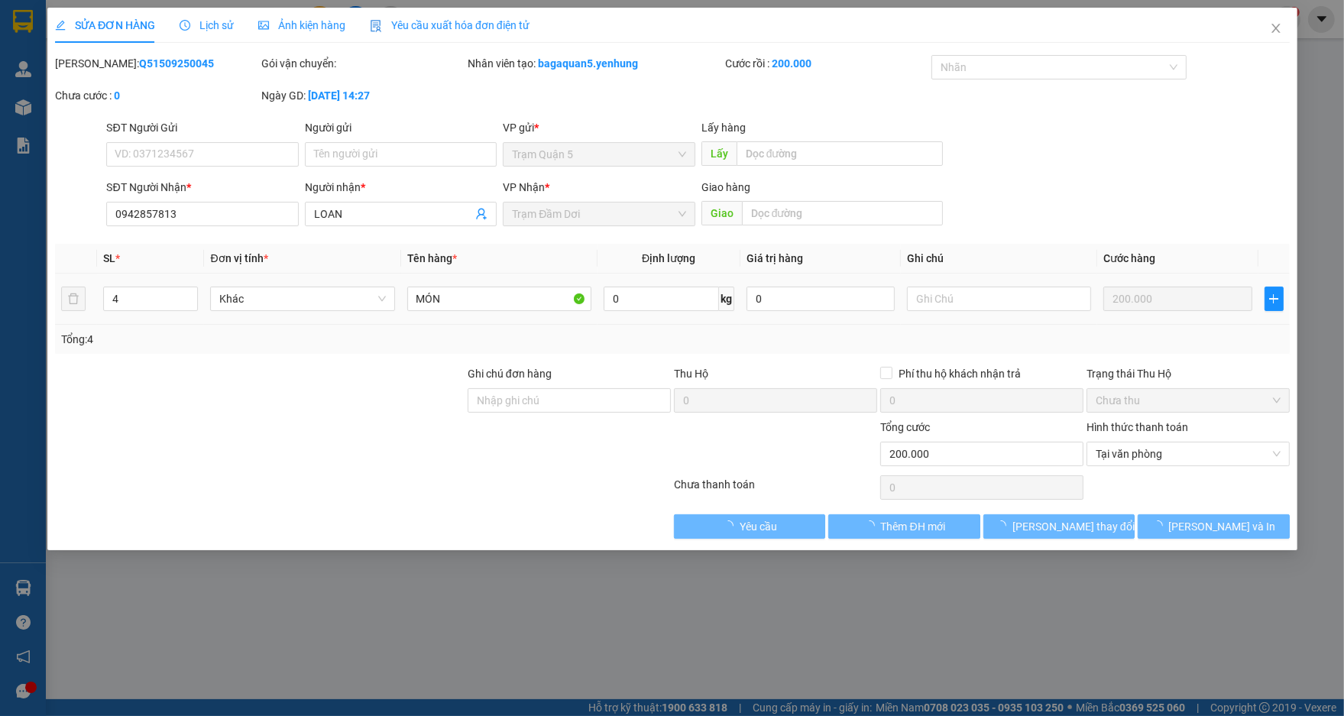
type input "0942857813"
type input "LOAN"
type input "200.000"
drag, startPoint x: 1022, startPoint y: 313, endPoint x: 1022, endPoint y: 303, distance: 9.9
click at [1022, 312] on div at bounding box center [999, 298] width 184 height 31
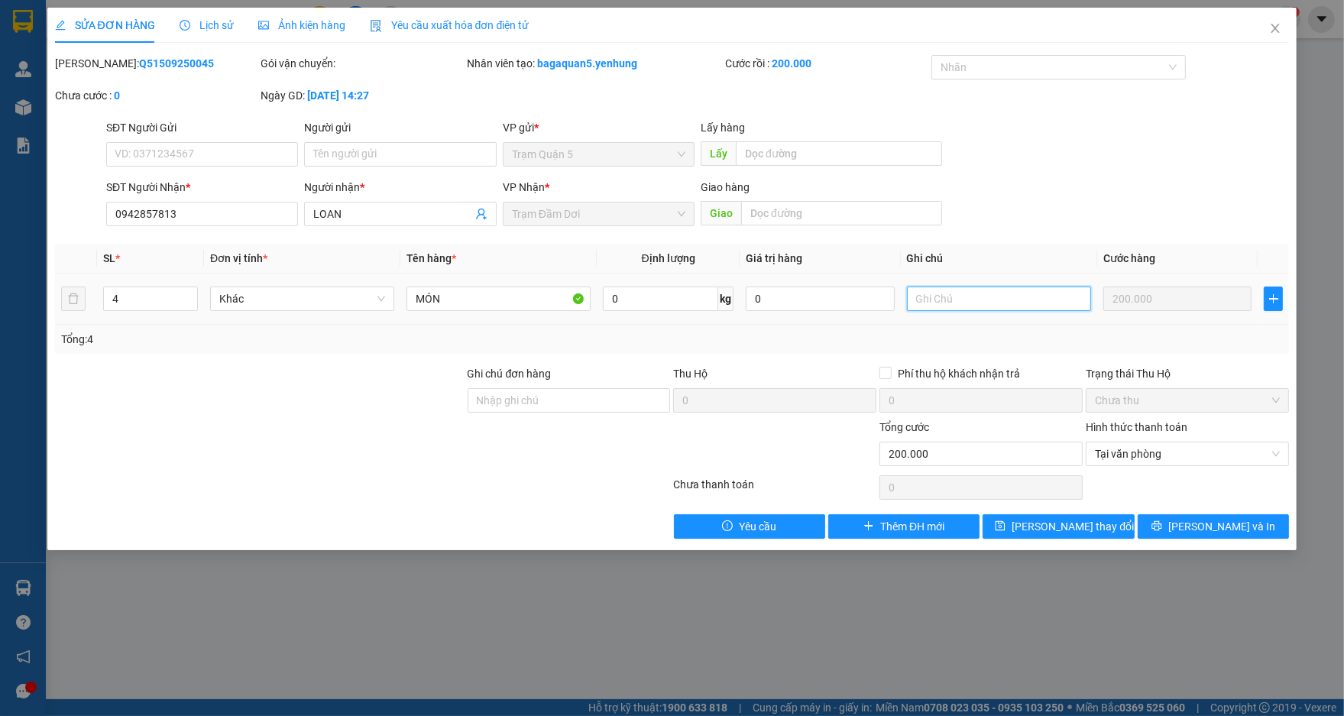
click at [1022, 303] on input "text" at bounding box center [999, 299] width 184 height 24
type input "CK C2 200"
click at [1103, 521] on button "[PERSON_NAME] thay đổi" at bounding box center [1058, 526] width 151 height 24
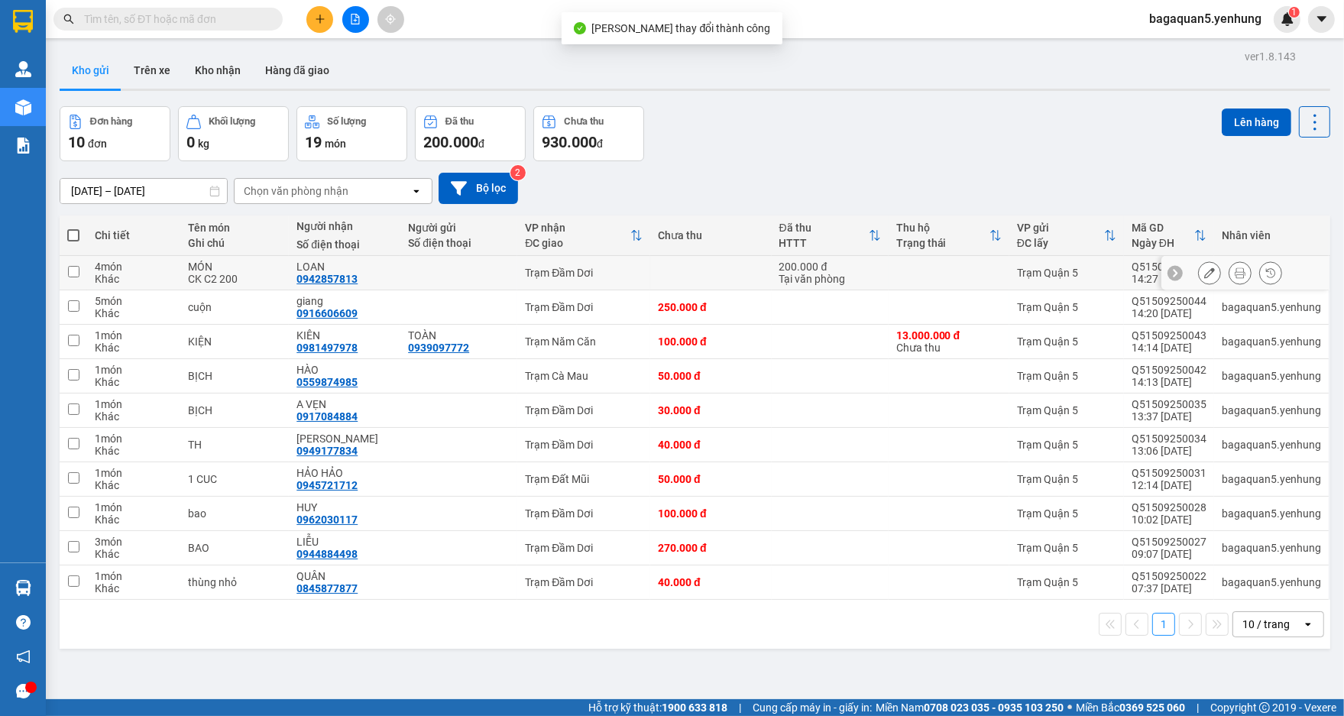
click at [764, 280] on td at bounding box center [710, 273] width 121 height 34
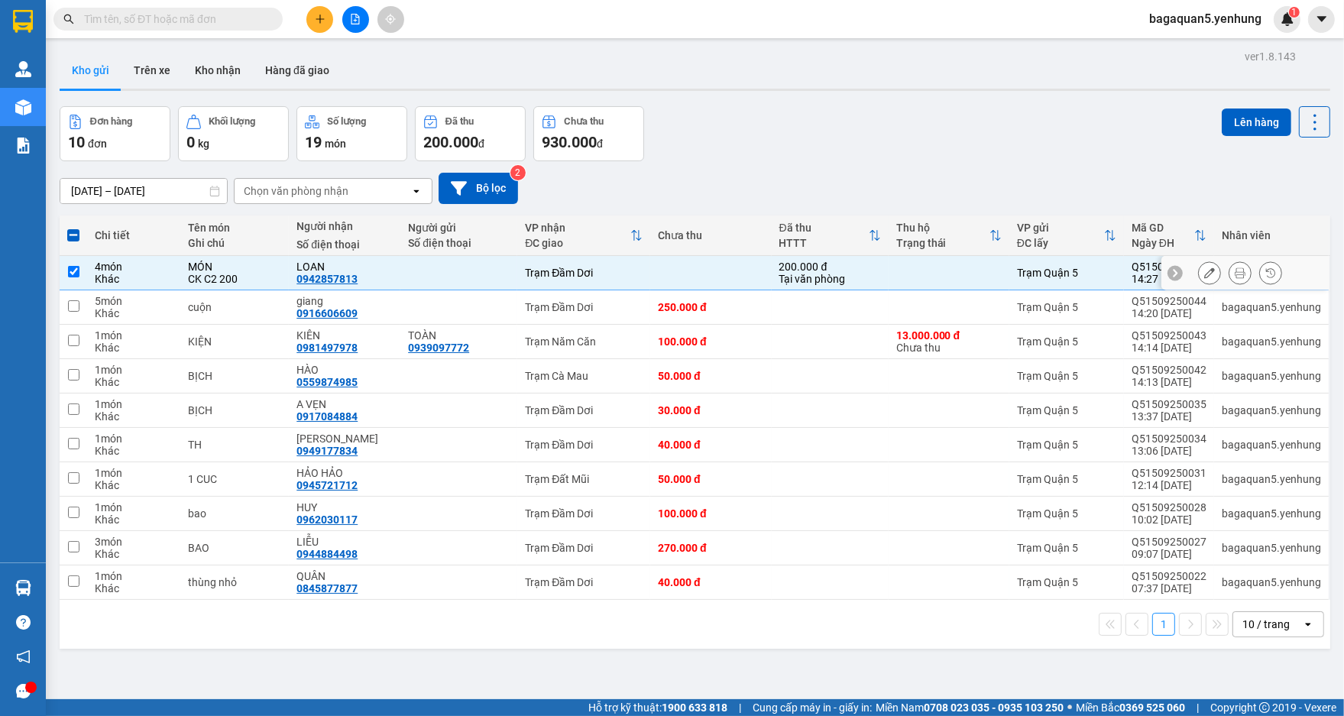
click at [784, 277] on div "Tại văn phòng" at bounding box center [830, 279] width 102 height 12
checkbox input "false"
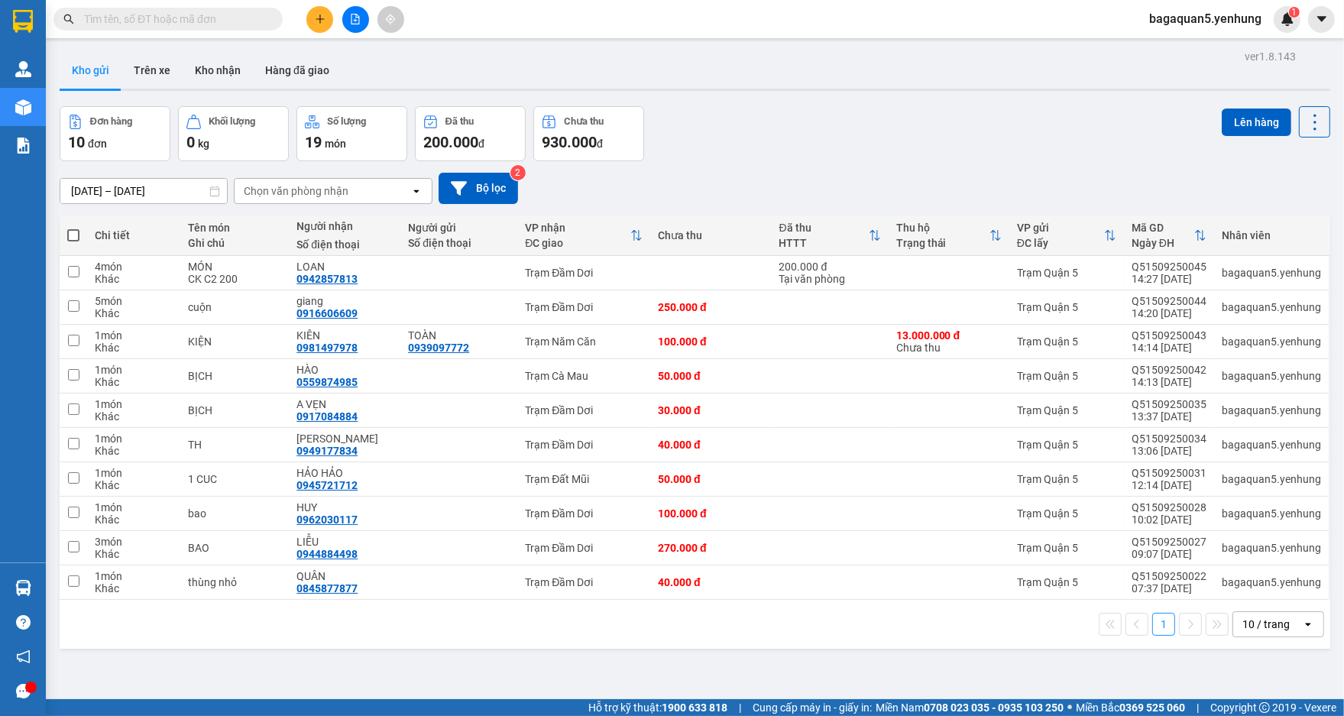
click at [316, 14] on icon "plus" at bounding box center [320, 19] width 11 height 11
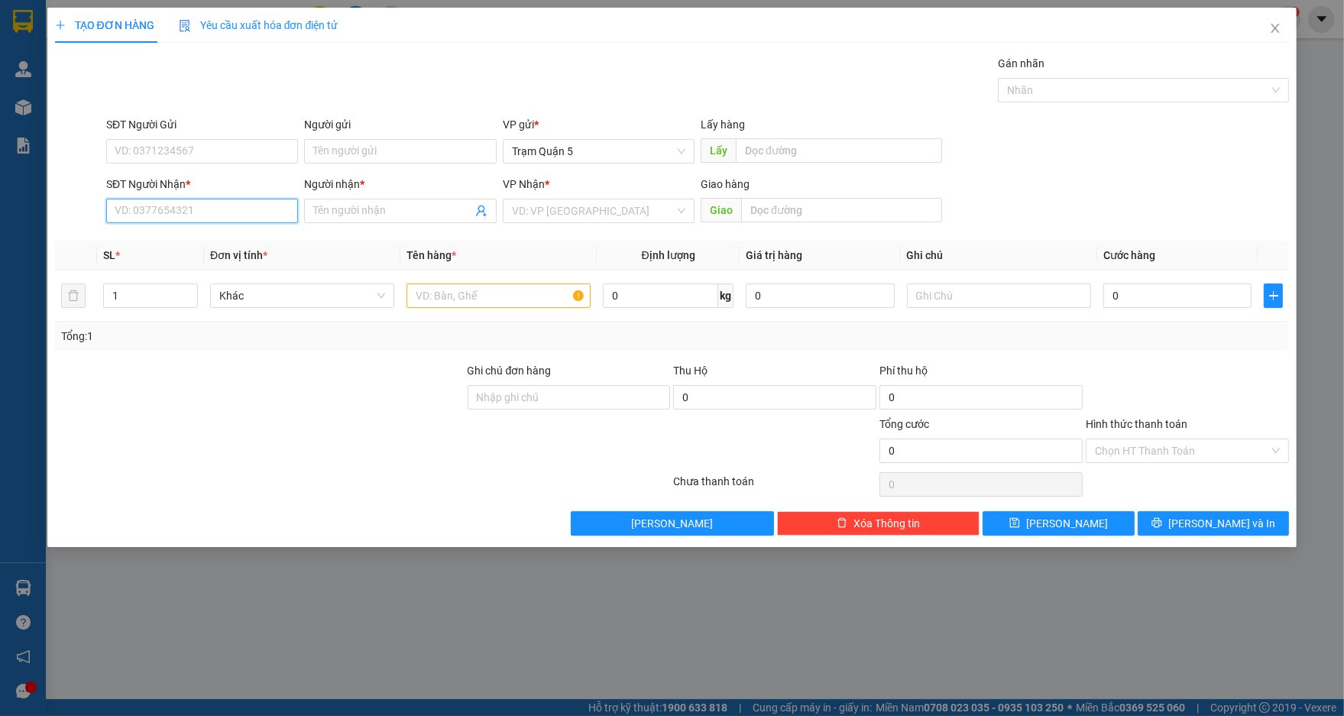
click at [261, 209] on input "SĐT Người Nhận *" at bounding box center [202, 211] width 192 height 24
click at [225, 245] on div "0913552067 - DI 5 CAPE" at bounding box center [201, 241] width 173 height 17
type input "0913552067"
type input "DI 5 CAPE"
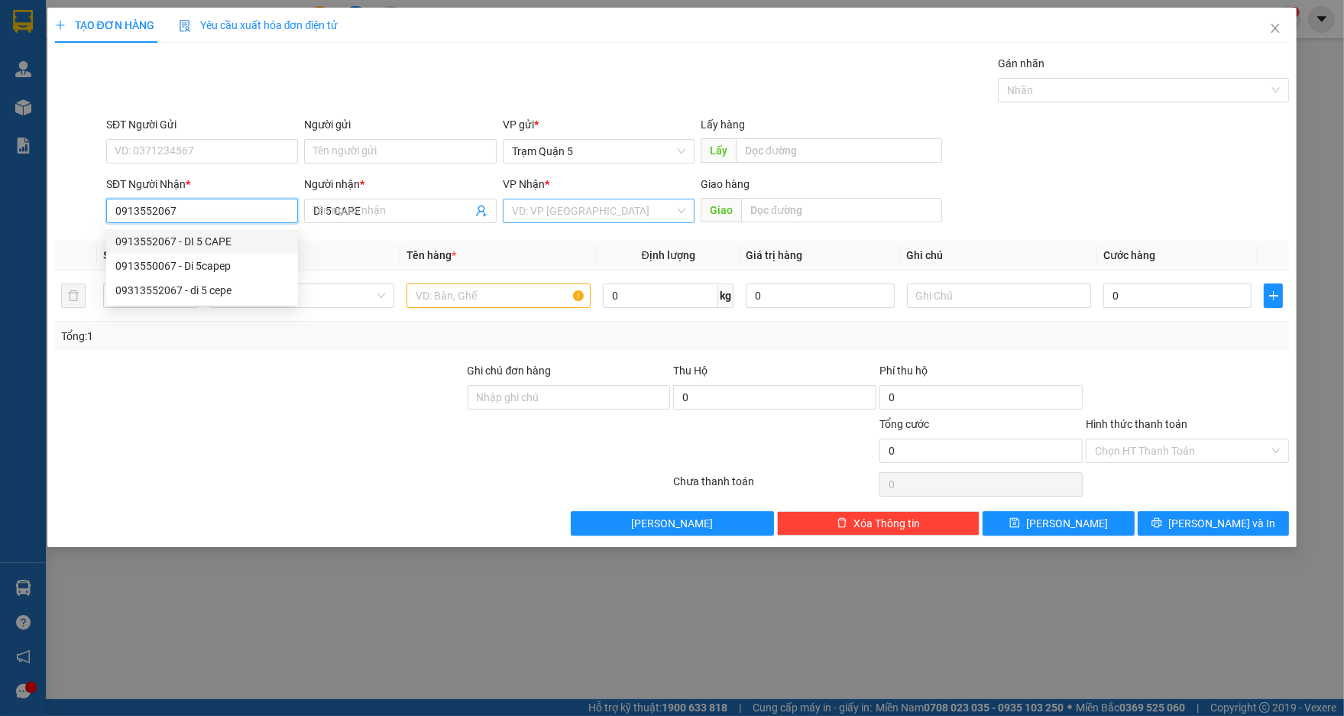
type input "50.000"
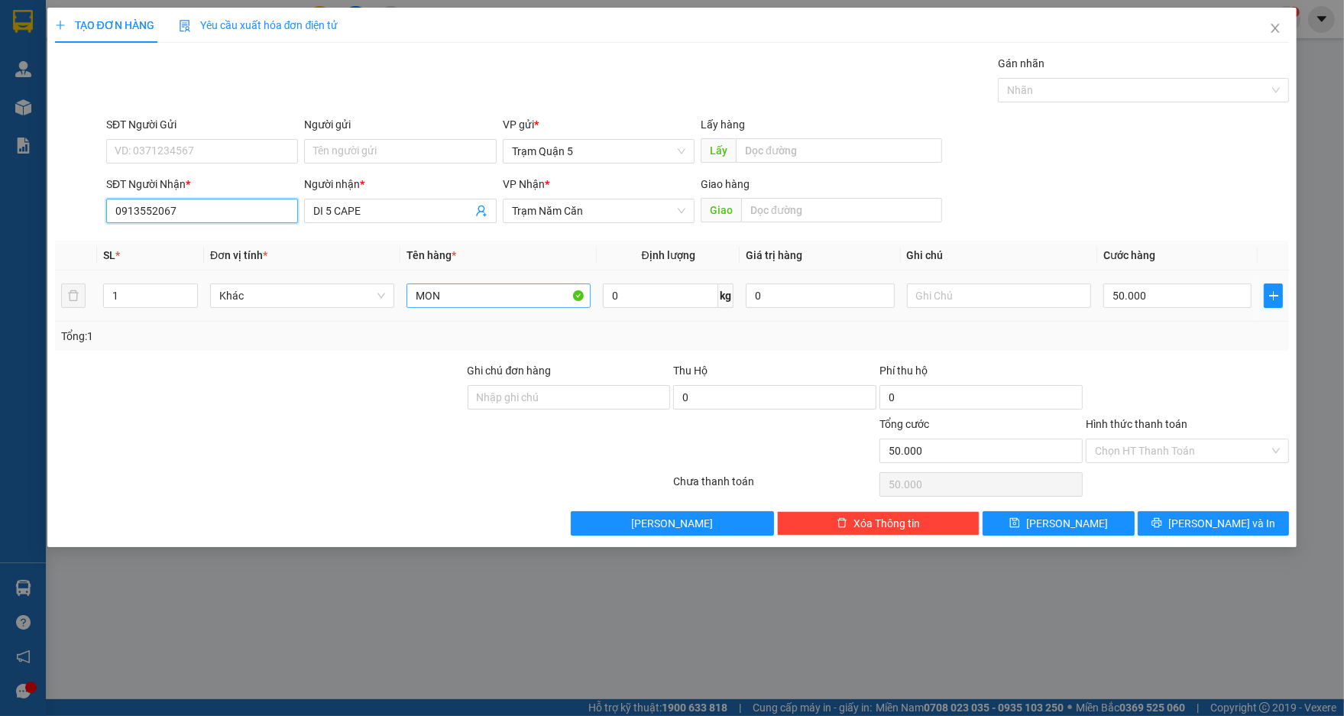
type input "0913552067"
drag, startPoint x: 538, startPoint y: 296, endPoint x: 241, endPoint y: 291, distance: 296.5
click at [241, 293] on tr "1 Khác MON 0 kg 0 50.000" at bounding box center [672, 295] width 1235 height 51
type input "BAO"
drag, startPoint x: 1152, startPoint y: 283, endPoint x: 1157, endPoint y: 270, distance: 14.5
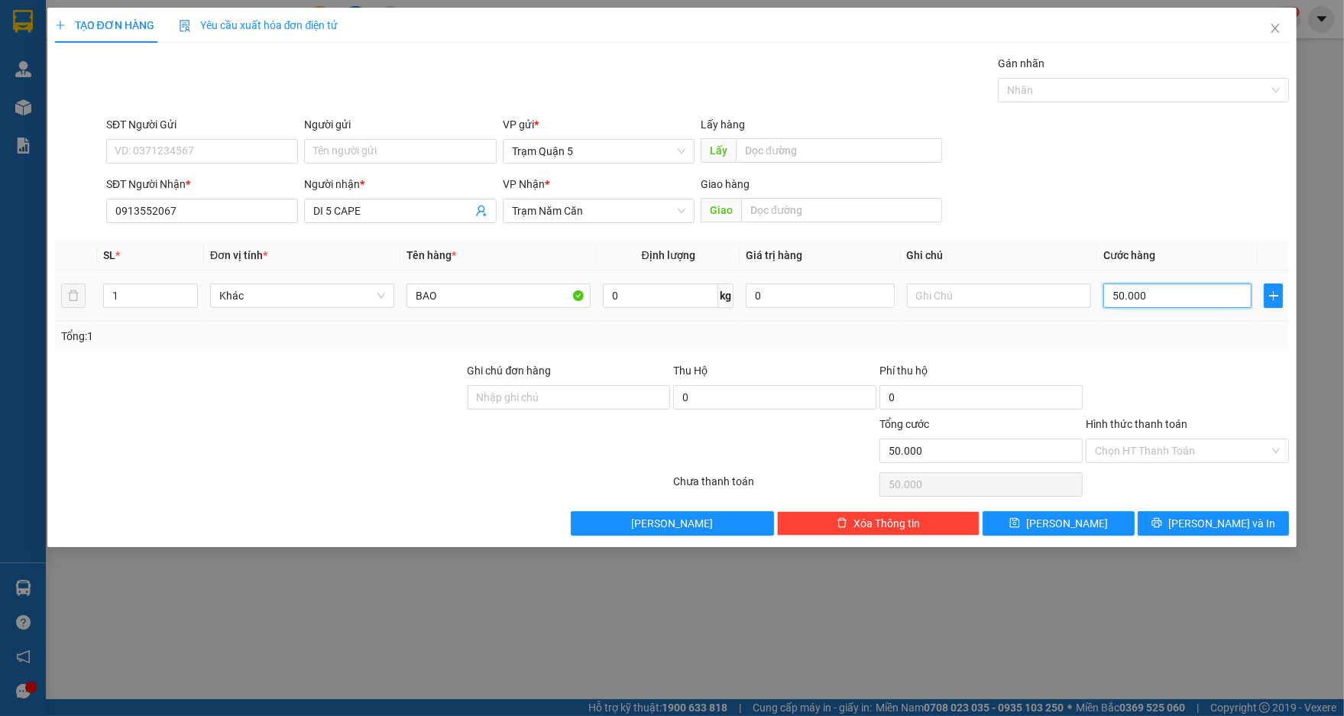
click at [1152, 283] on input "50.000" at bounding box center [1177, 295] width 148 height 24
type input "1"
type input "10"
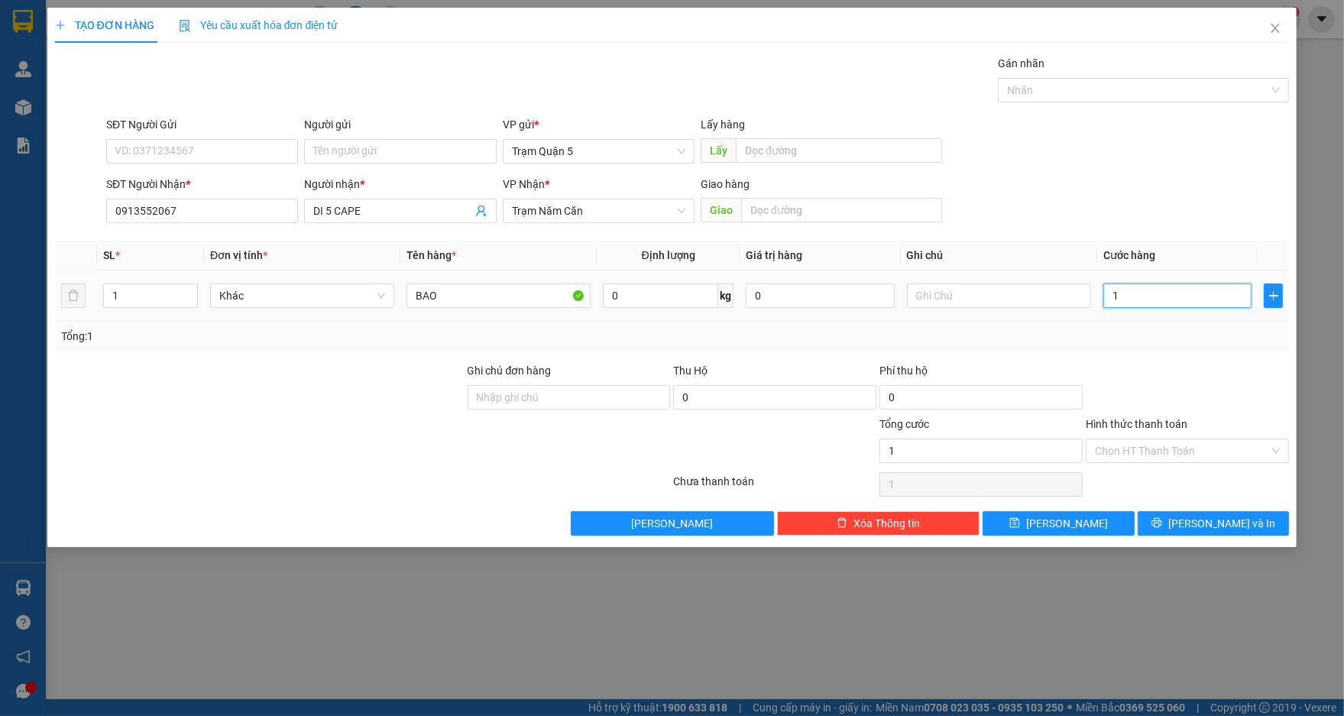
type input "10"
type input "100"
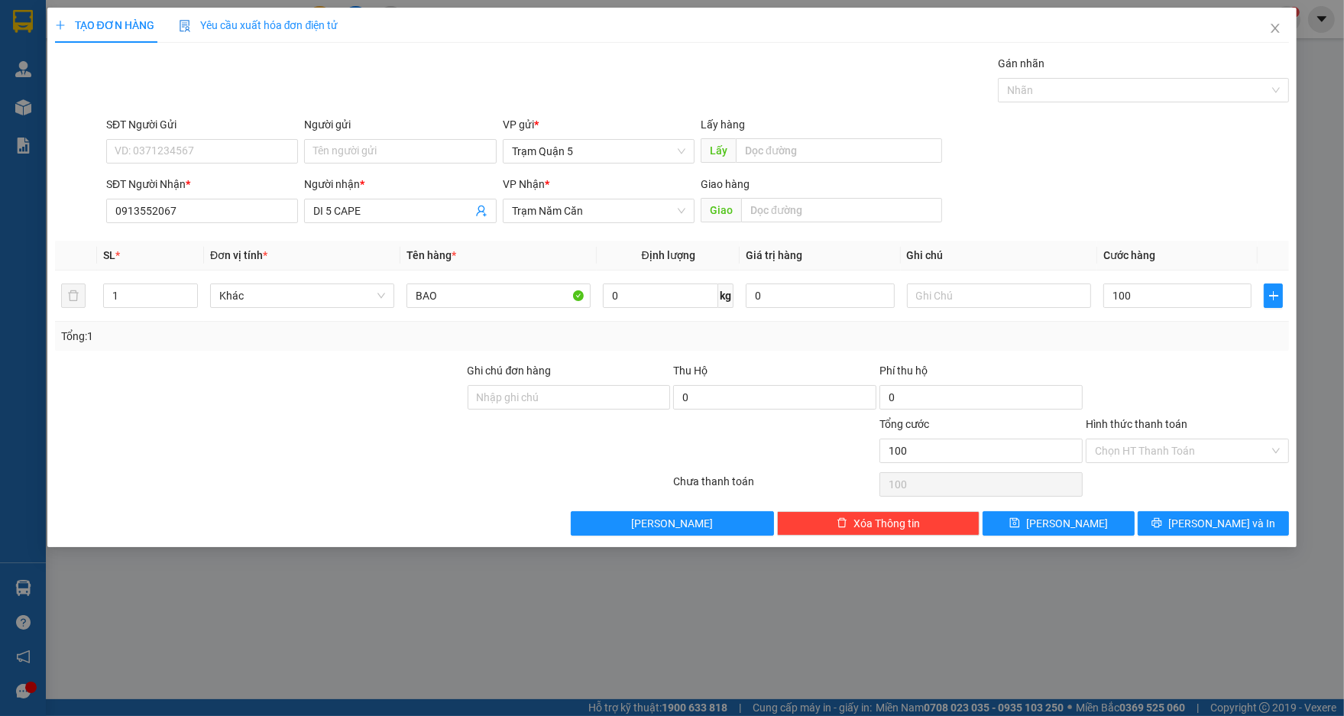
type input "100.000"
click at [1295, 380] on div "TẠO ĐƠN HÀNG Yêu cầu xuất hóa đơn điện tử Transit Pickup Surcharge Ids Transit …" at bounding box center [672, 277] width 1250 height 539
click at [1259, 517] on button "[PERSON_NAME] và In" at bounding box center [1213, 523] width 151 height 24
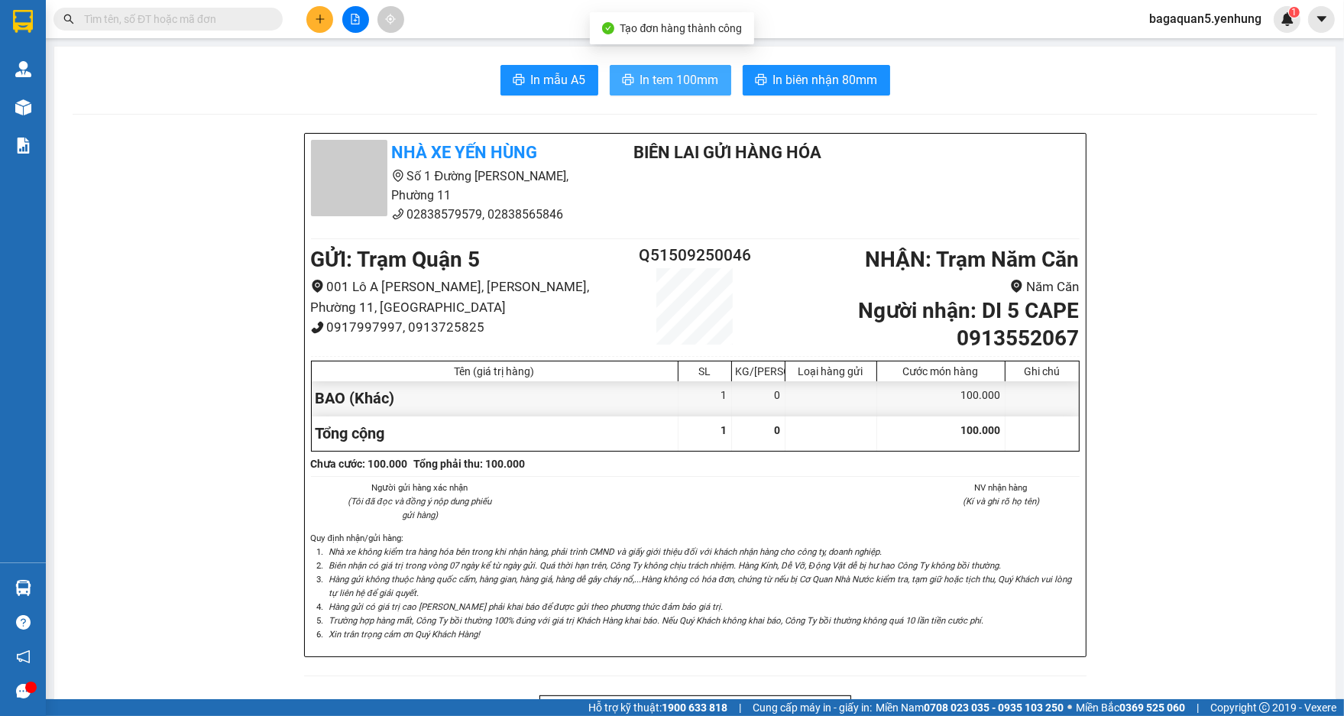
click at [676, 68] on button "In tem 100mm" at bounding box center [670, 80] width 121 height 31
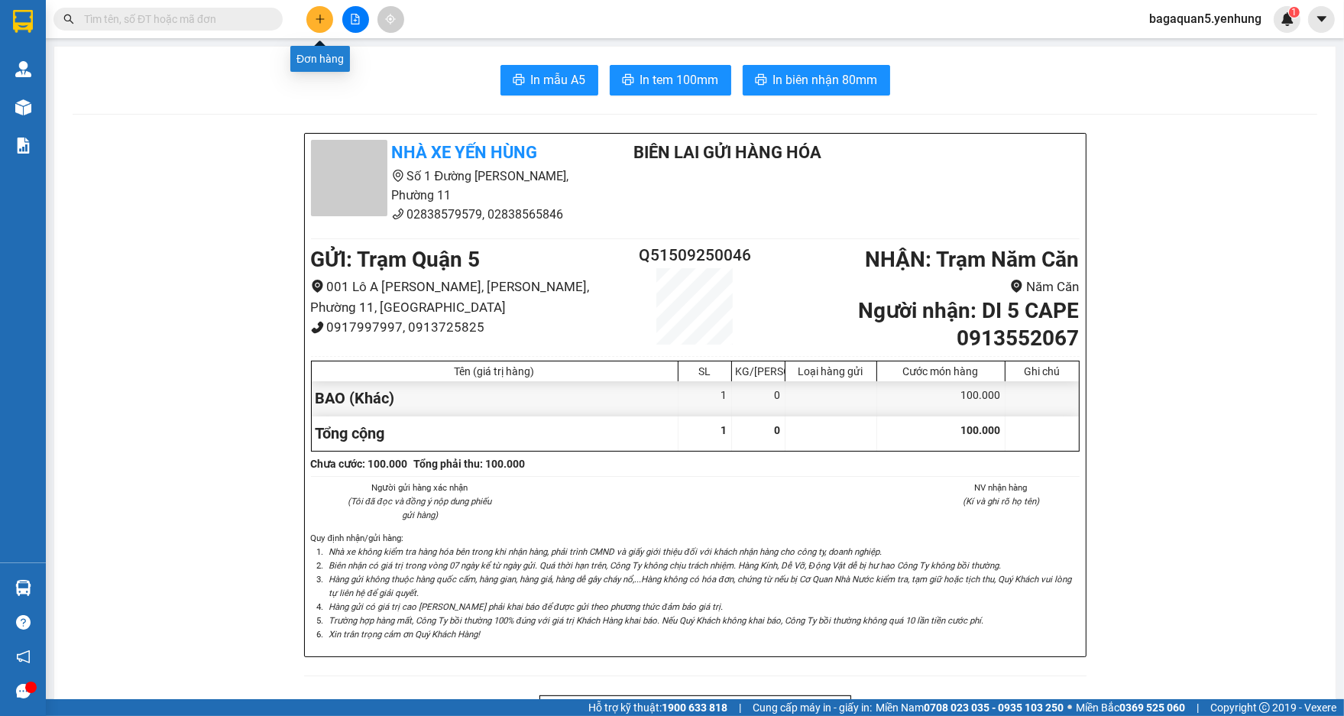
click at [319, 18] on icon "plus" at bounding box center [320, 18] width 8 height 1
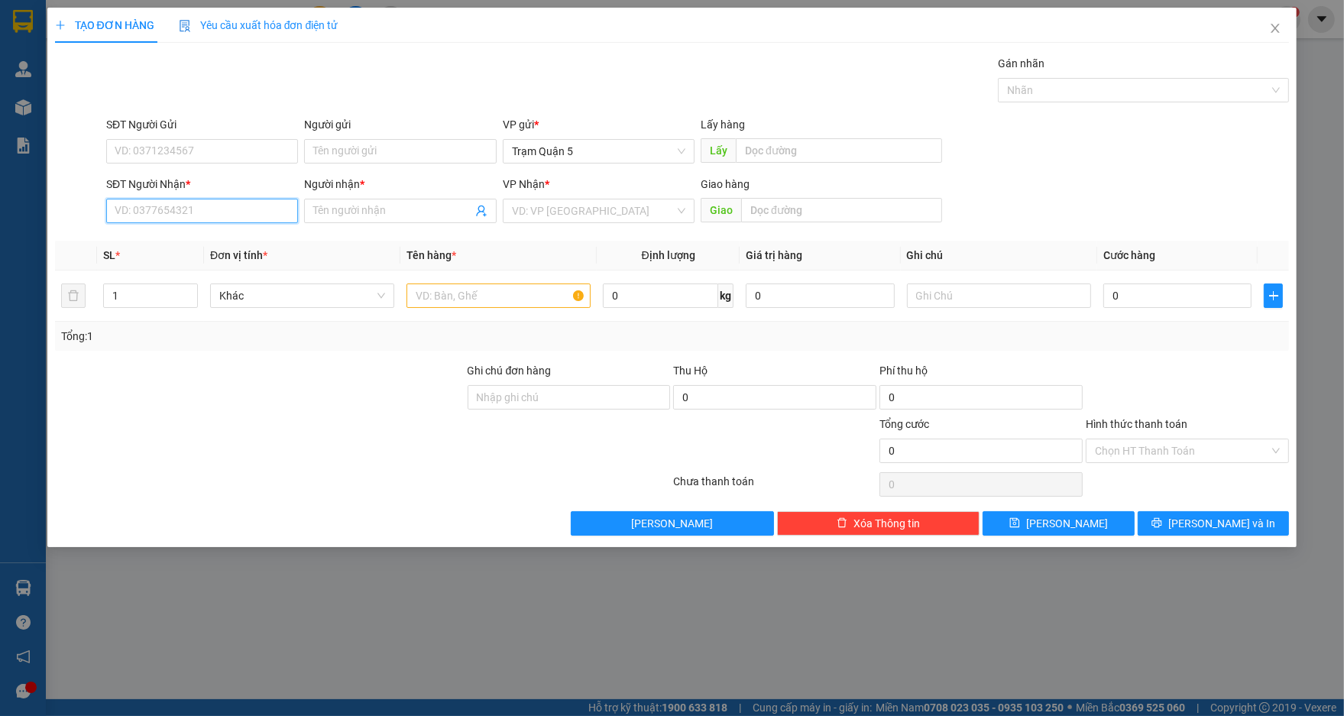
click at [173, 220] on input "SĐT Người Nhận *" at bounding box center [202, 211] width 192 height 24
type input "0913702727"
click at [351, 199] on span at bounding box center [400, 211] width 192 height 24
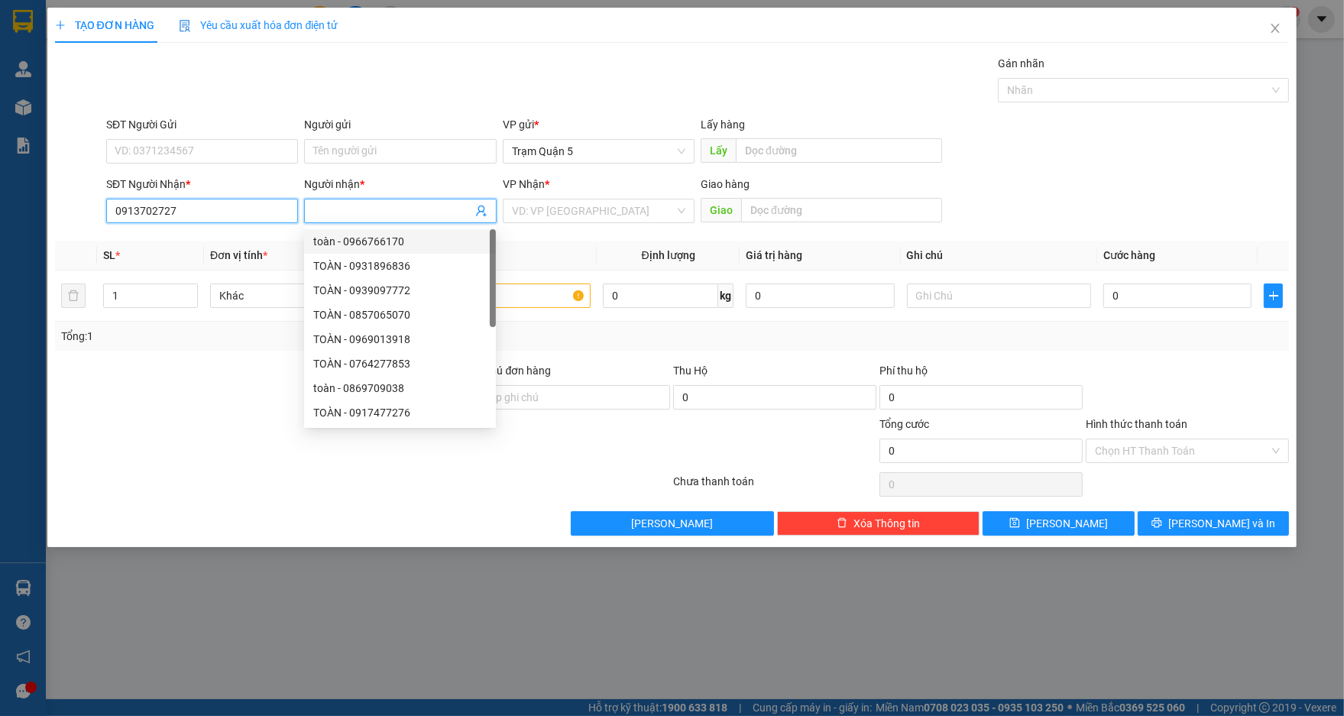
click at [195, 219] on input "0913702727" at bounding box center [202, 211] width 192 height 24
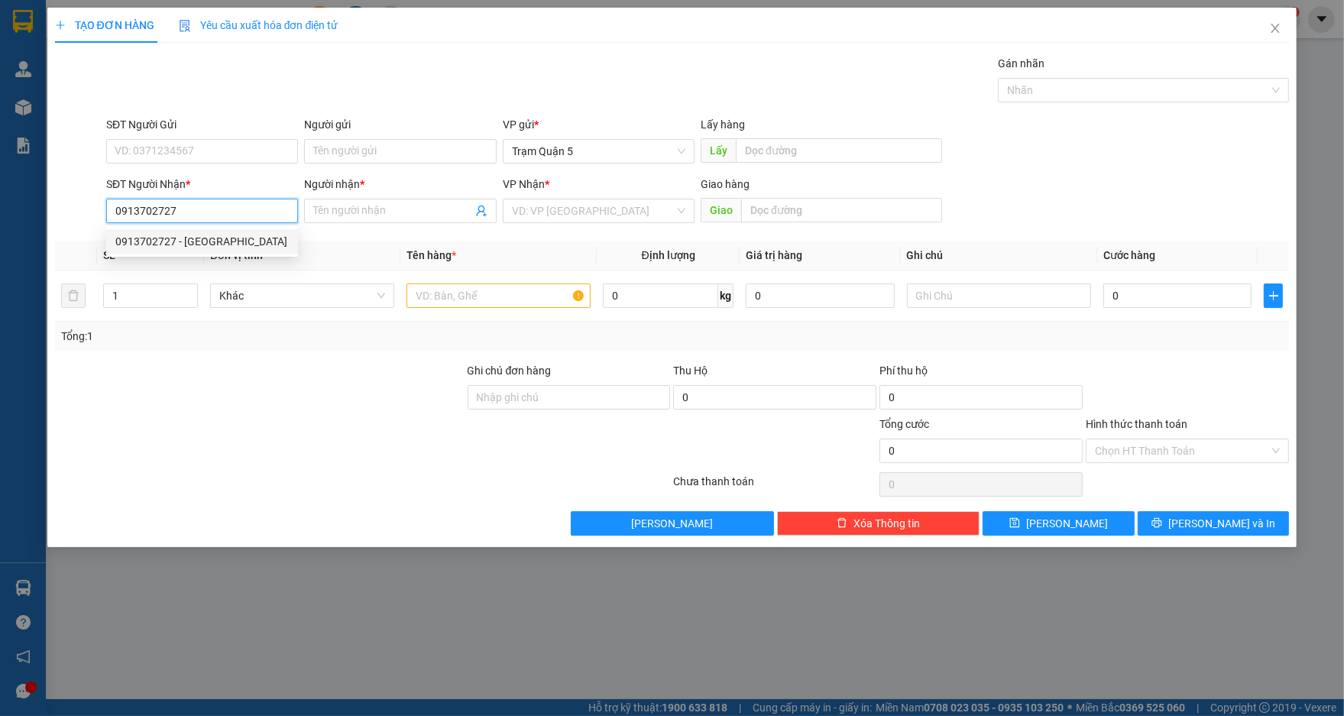
drag, startPoint x: 199, startPoint y: 235, endPoint x: 323, endPoint y: 245, distance: 124.9
click at [199, 235] on div "0913702727 - [GEOGRAPHIC_DATA]" at bounding box center [201, 241] width 173 height 17
type input "ĐỨC"
type input "100.000"
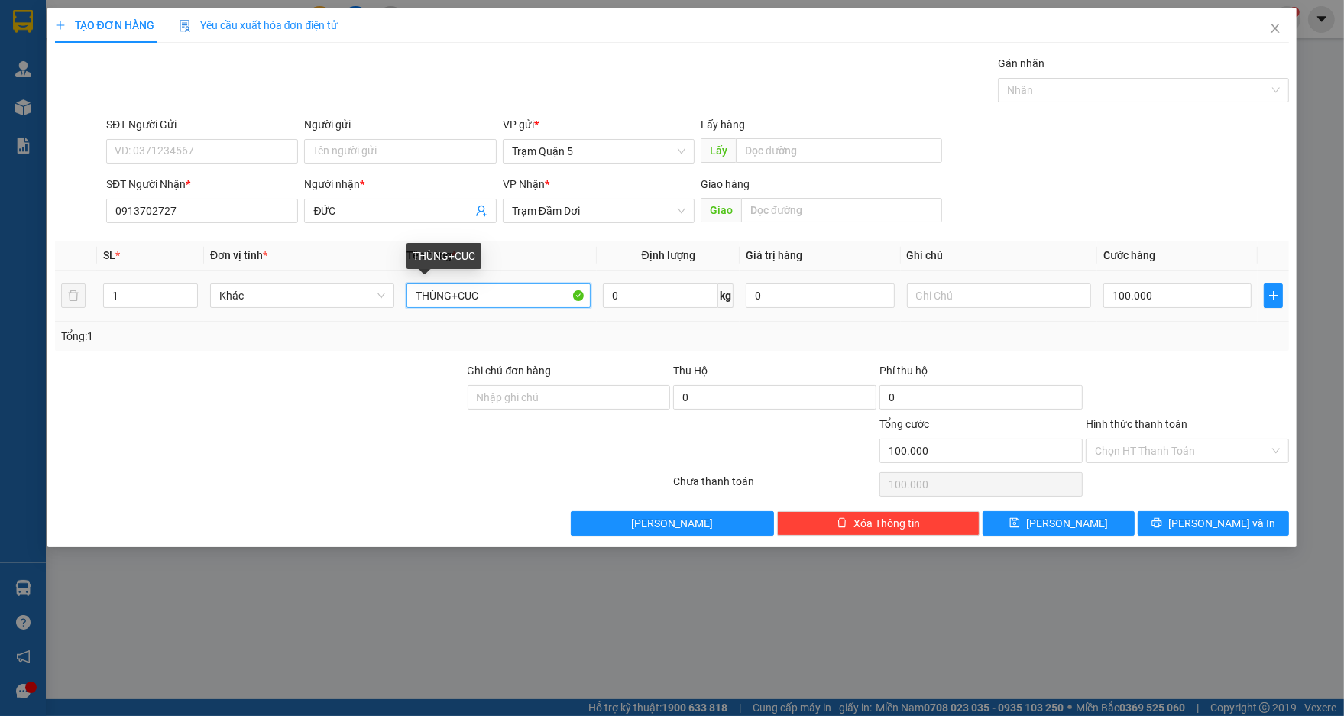
click at [486, 287] on input "THÙNG+CUC" at bounding box center [499, 295] width 184 height 24
drag, startPoint x: 465, startPoint y: 296, endPoint x: 408, endPoint y: 112, distance: 192.1
click at [679, 293] on tr "1 Khác THÙNG+CUC 0 kg 0 100.000" at bounding box center [672, 295] width 1235 height 51
type input "THÙNG"
click at [1166, 296] on input "100.000" at bounding box center [1177, 295] width 148 height 24
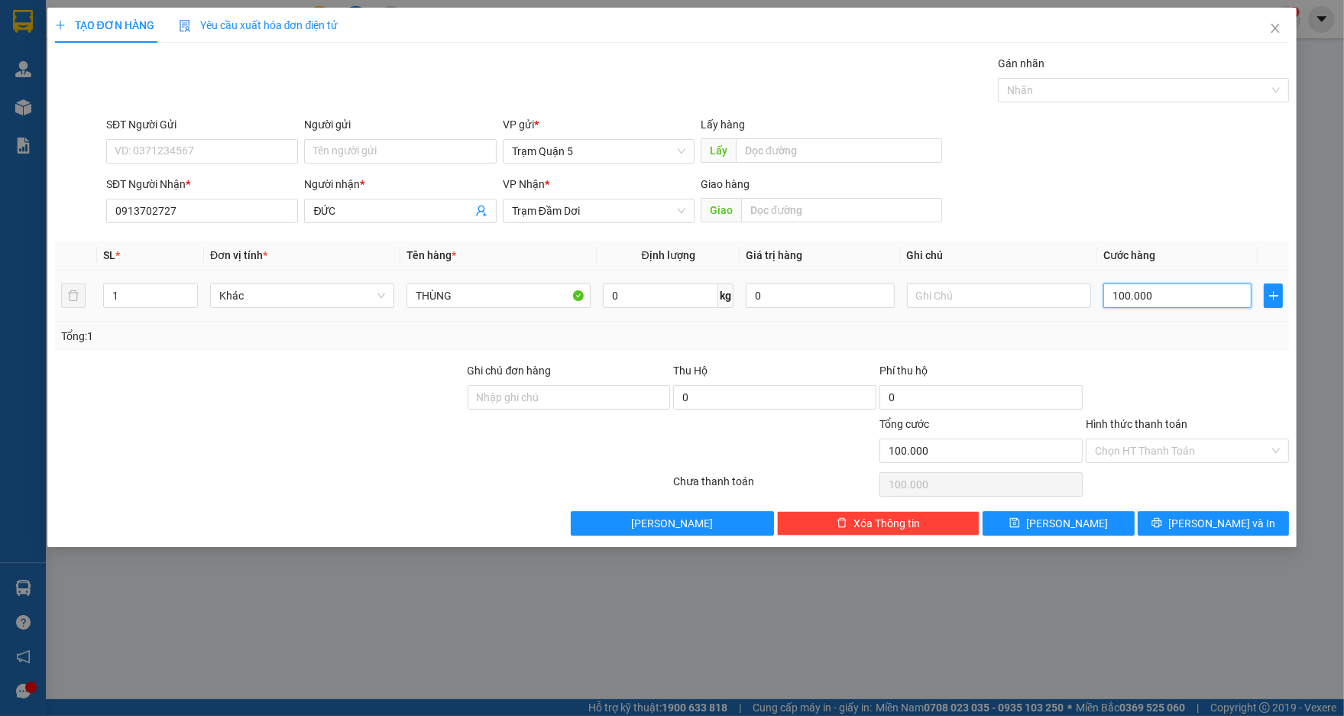
type input "8"
type input "80"
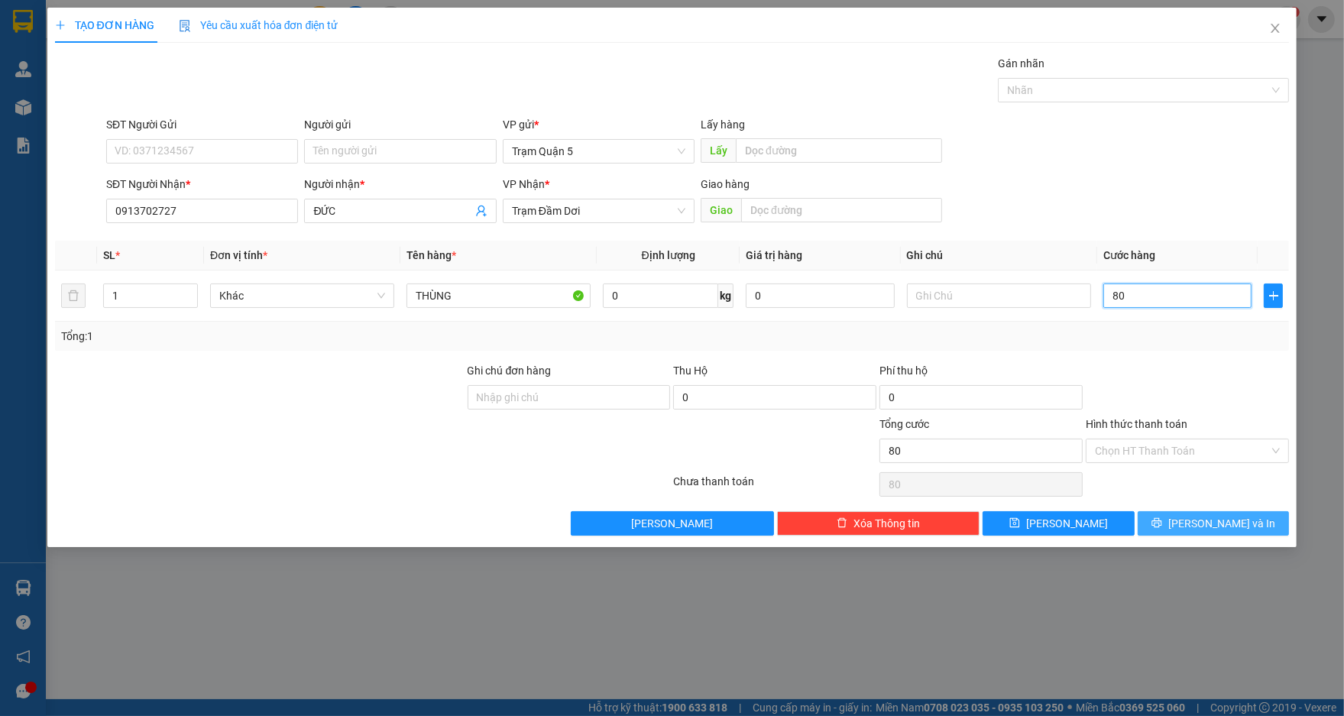
type input "80"
type input "80.000"
click at [1201, 525] on span "[PERSON_NAME] và In" at bounding box center [1221, 523] width 107 height 17
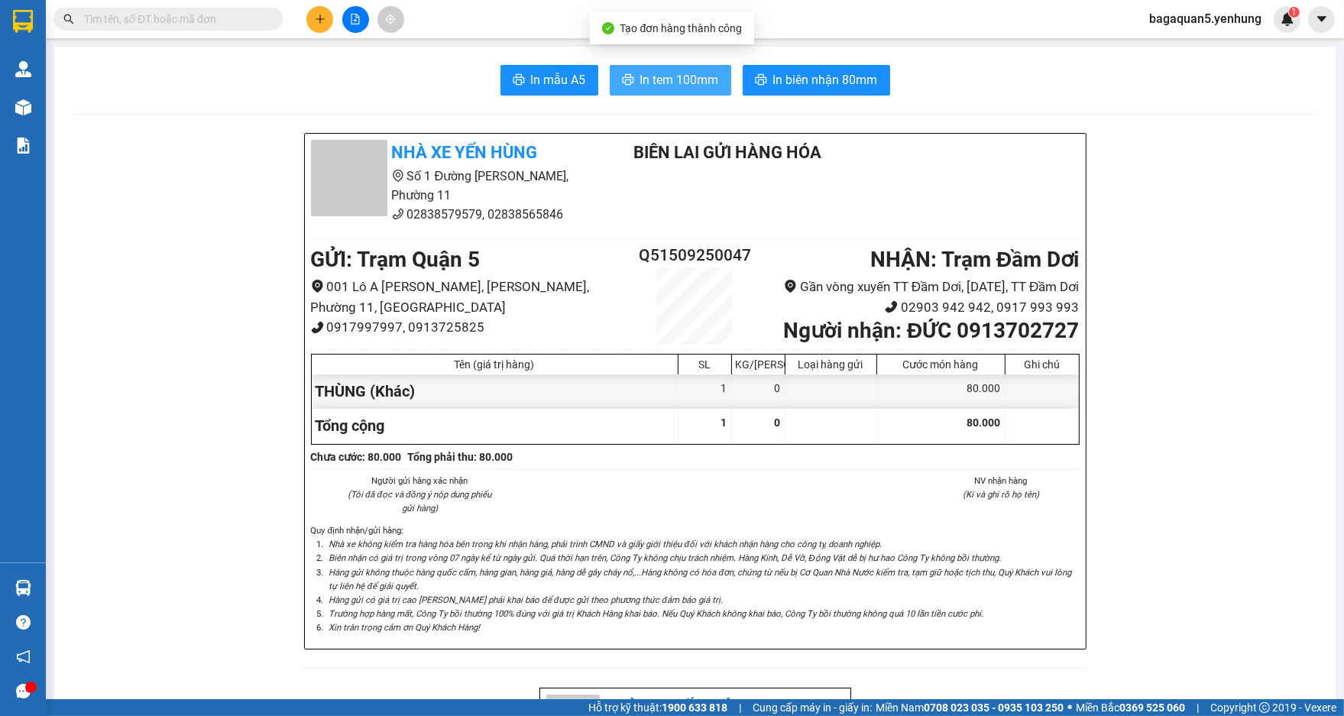
click at [695, 92] on button "In tem 100mm" at bounding box center [670, 80] width 121 height 31
drag, startPoint x: 242, startPoint y: 12, endPoint x: 293, endPoint y: 32, distance: 54.9
click at [269, 28] on span at bounding box center [167, 19] width 229 height 23
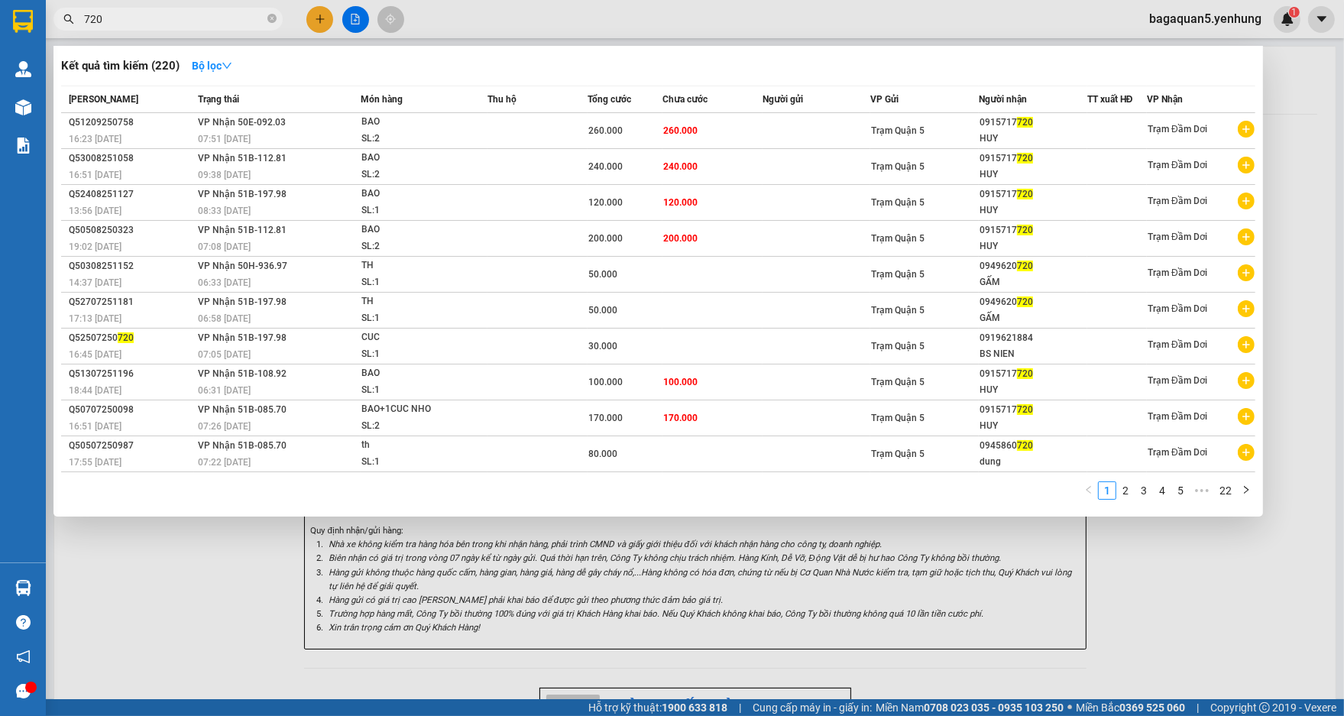
click at [167, 15] on input "720" at bounding box center [174, 19] width 180 height 17
drag, startPoint x: 138, startPoint y: 21, endPoint x: -21, endPoint y: 49, distance: 162.2
click at [0, 49] on html "Kết quả tìm kiếm ( 220 ) Bộ lọc Mã ĐH Trạng thái Món hàng Thu hộ Tổng cước Chưa…" at bounding box center [672, 358] width 1344 height 716
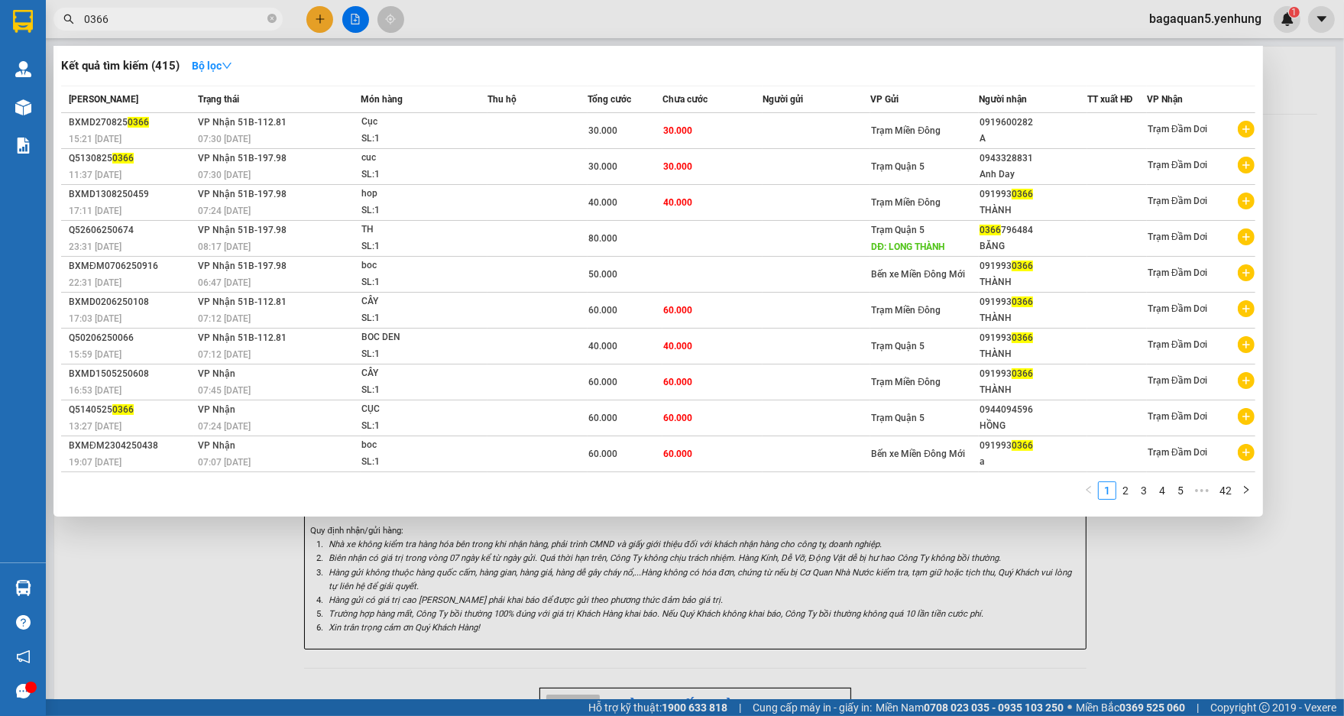
click at [219, 43] on div at bounding box center [672, 358] width 1344 height 716
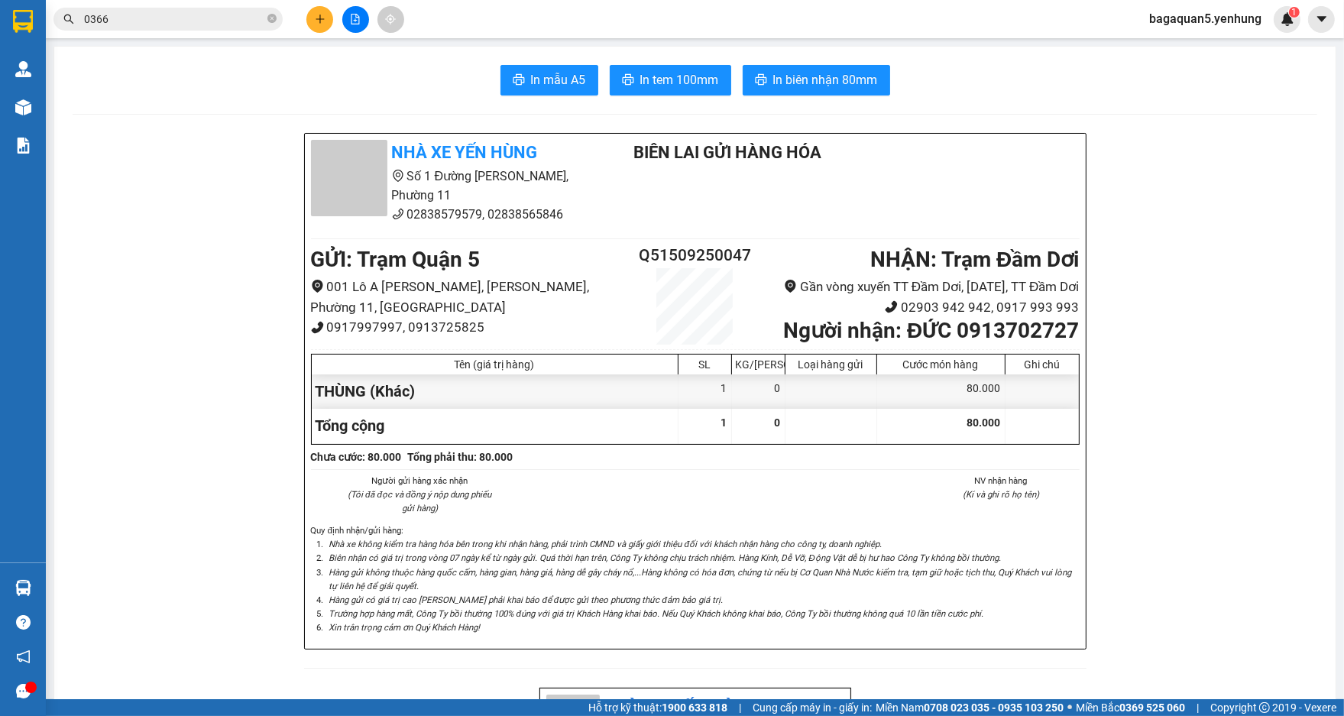
click at [227, 23] on input "0366" at bounding box center [174, 19] width 180 height 17
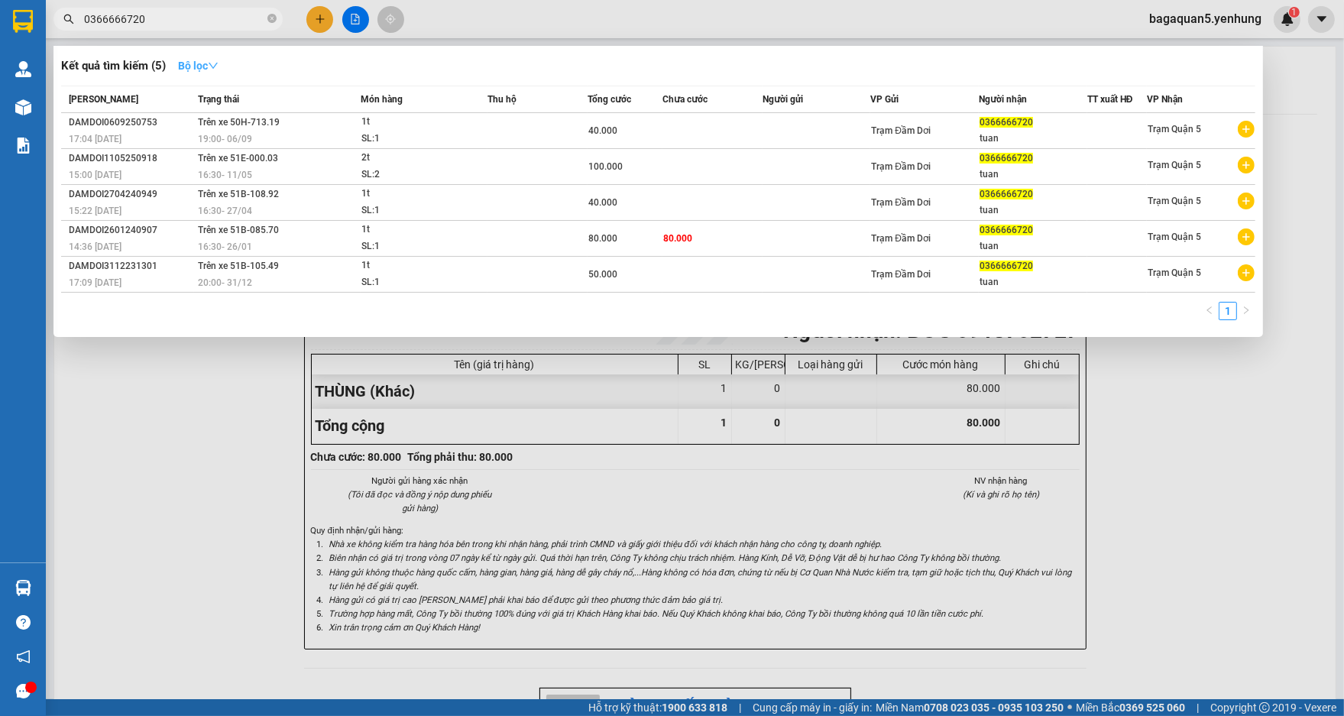
type input "0366666720"
click at [209, 66] on strong "Bộ lọc" at bounding box center [198, 66] width 40 height 12
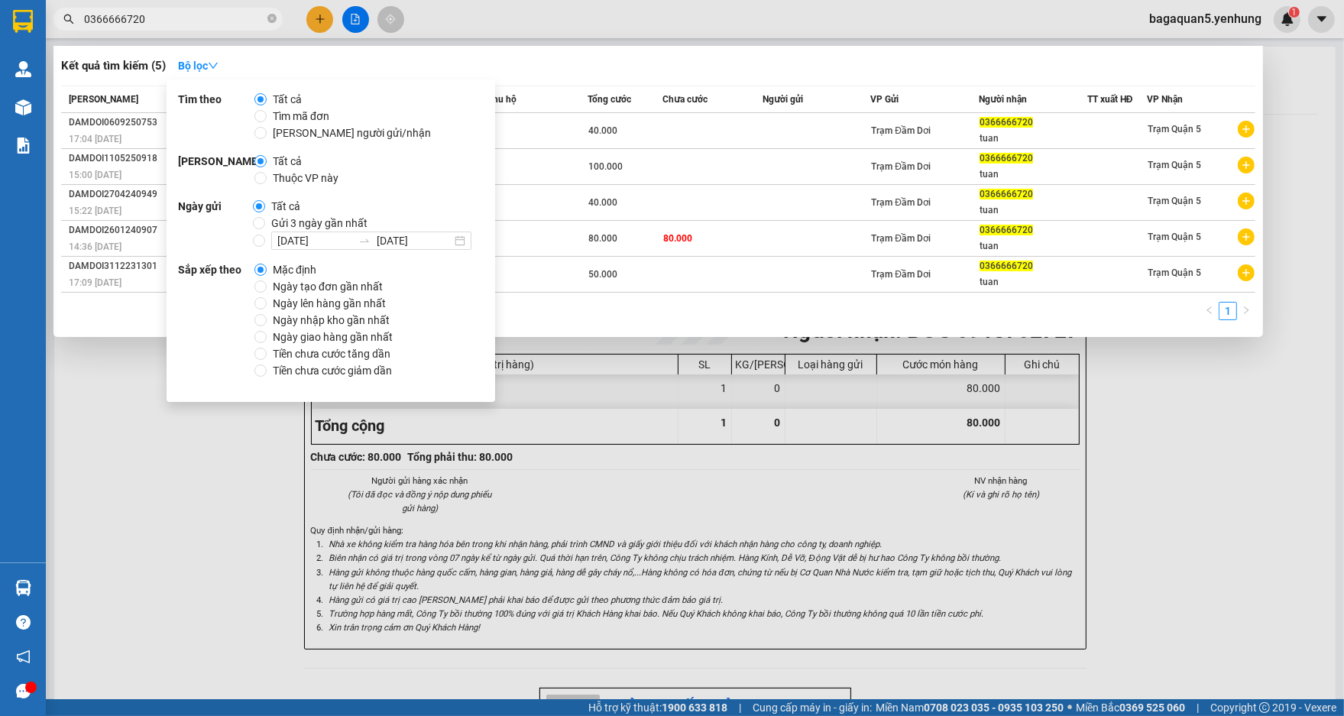
click at [328, 283] on span "Ngày tạo đơn gần nhất" at bounding box center [328, 286] width 122 height 17
click at [267, 283] on input "Ngày tạo đơn gần nhất" at bounding box center [260, 286] width 12 height 12
radio input "true"
radio input "false"
click at [532, 63] on div "Kết quả tìm kiếm ( 5 ) Bộ lọc Ngày tạo đơn gần nhất" at bounding box center [658, 65] width 1194 height 24
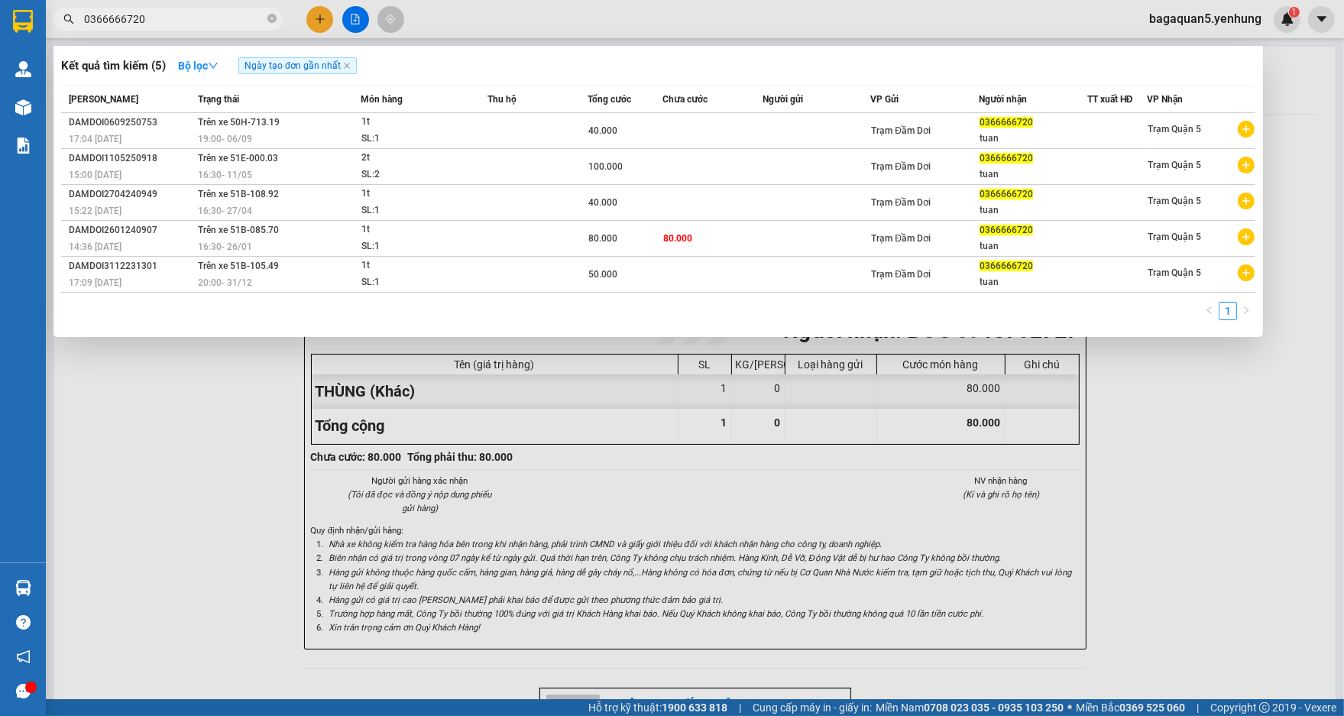
click at [1301, 159] on div at bounding box center [672, 358] width 1344 height 716
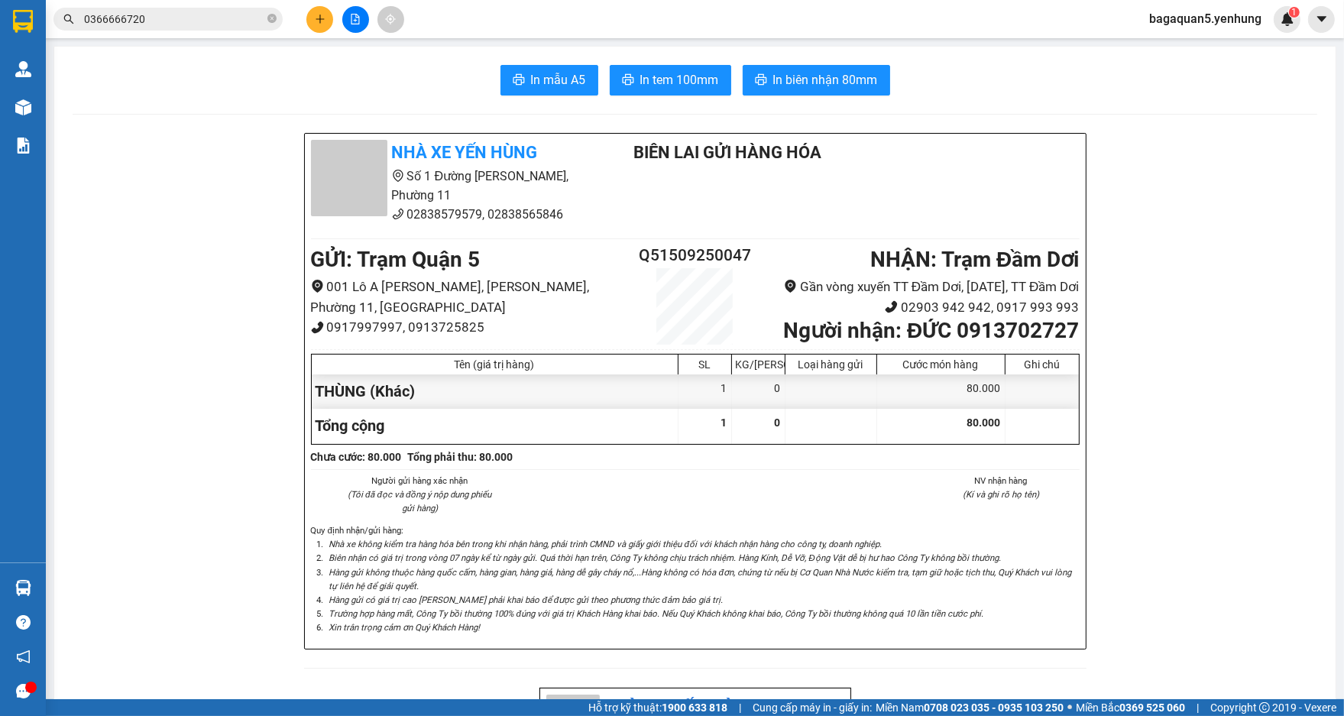
click at [322, 25] on button at bounding box center [319, 19] width 27 height 27
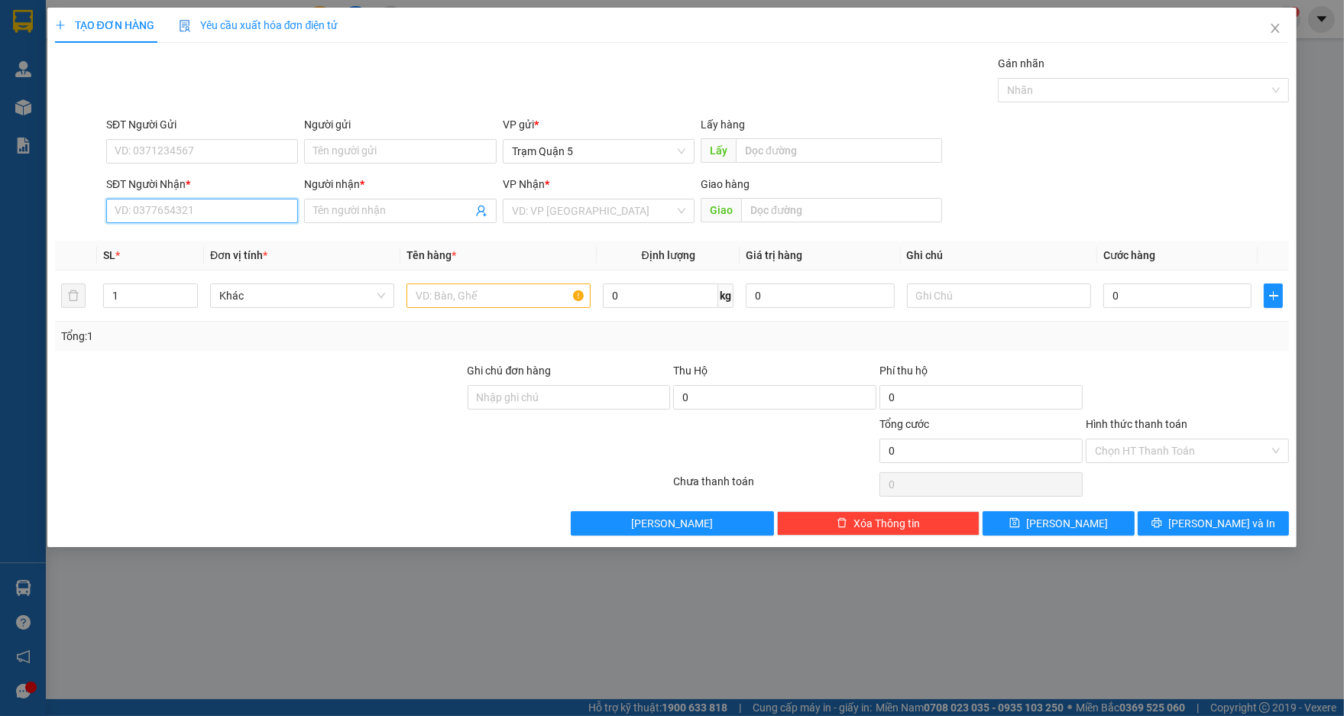
click at [245, 207] on input "SĐT Người Nhận *" at bounding box center [202, 211] width 192 height 24
type input "0949710771"
click at [205, 241] on div "0949710771 - SHOP LINH" at bounding box center [201, 241] width 173 height 17
type input "SHOP LINH"
type input "100.000"
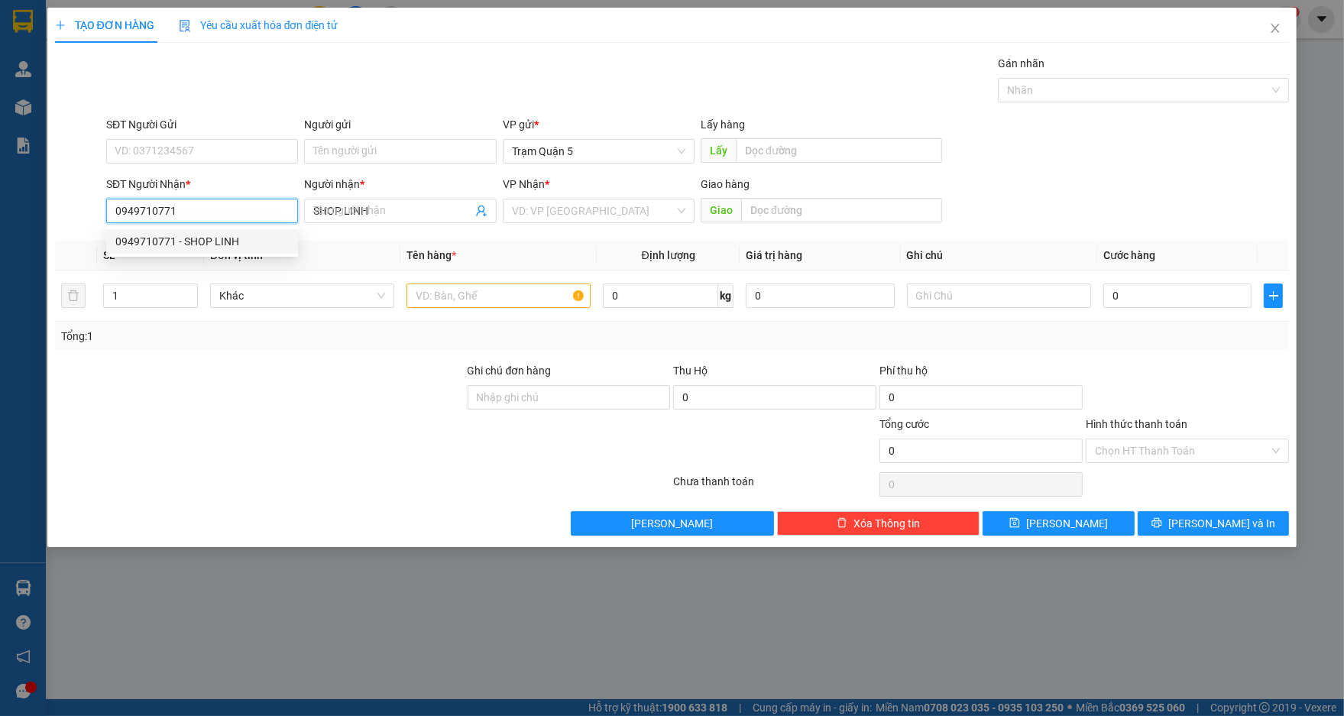
type input "100.000"
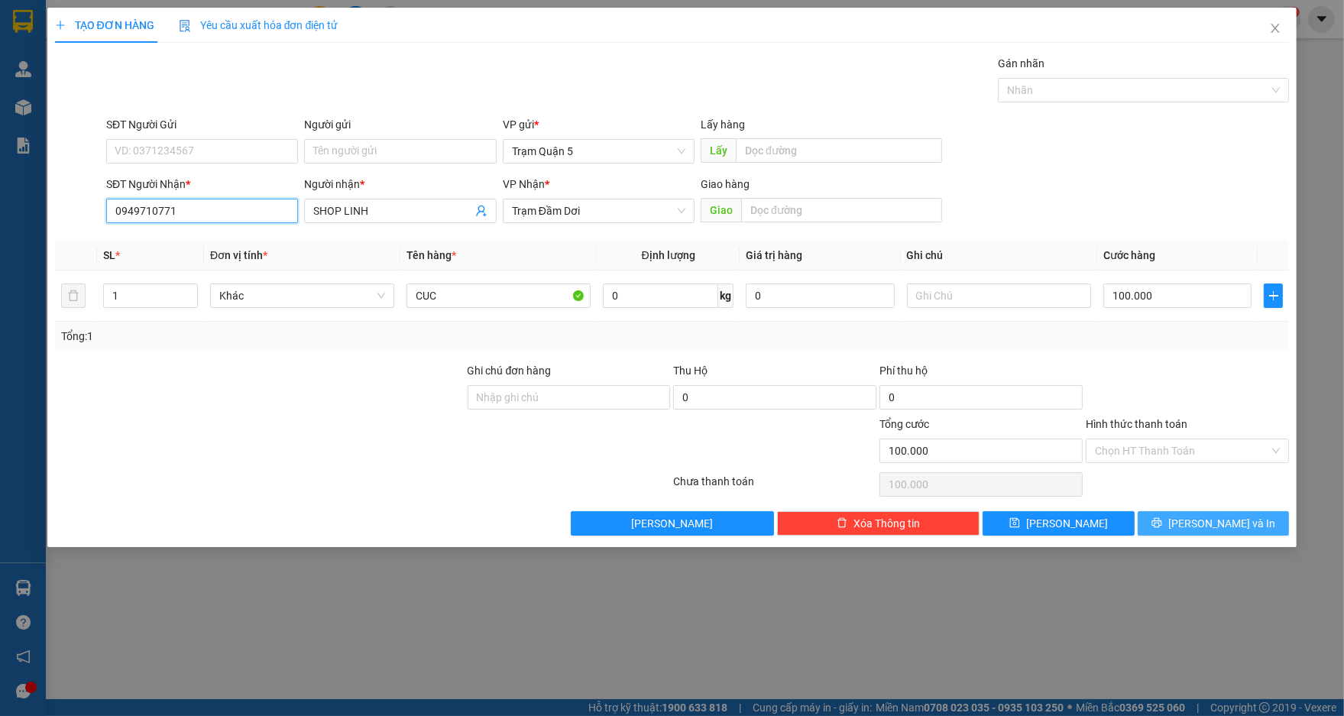
type input "0949710771"
click at [1157, 523] on button "[PERSON_NAME] và In" at bounding box center [1213, 523] width 151 height 24
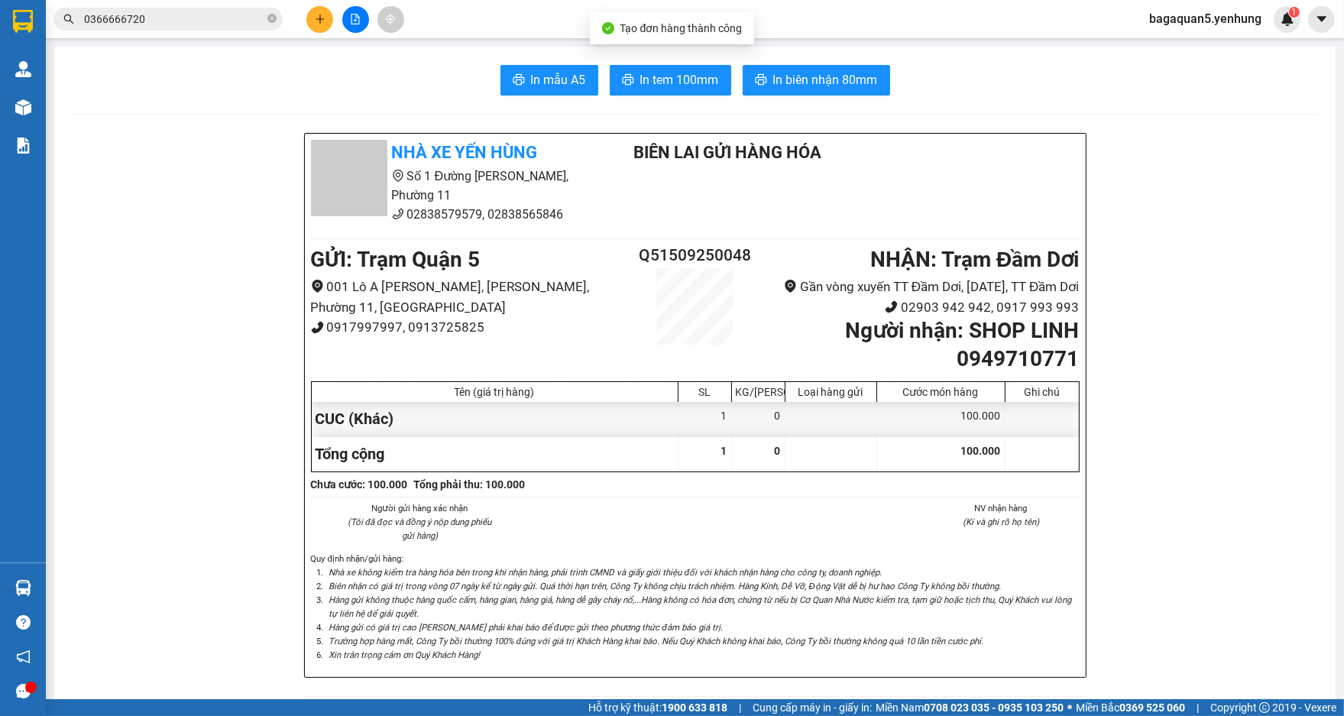
drag, startPoint x: 678, startPoint y: 106, endPoint x: 680, endPoint y: 92, distance: 14.7
click at [693, 92] on button "In tem 100mm" at bounding box center [670, 80] width 121 height 31
